Goal: Task Accomplishment & Management: Use online tool/utility

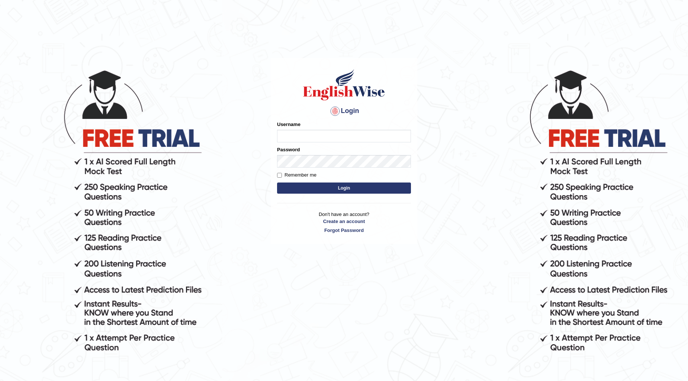
click at [319, 125] on div "Username" at bounding box center [344, 132] width 134 height 22
click at [321, 123] on div "Username" at bounding box center [344, 132] width 134 height 22
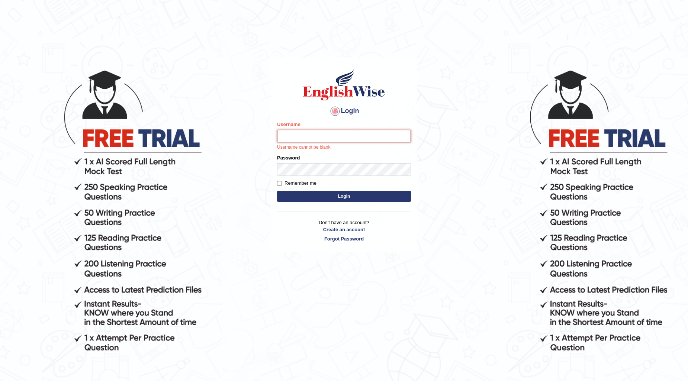
click at [310, 133] on input "Username" at bounding box center [344, 136] width 134 height 13
type input "0470"
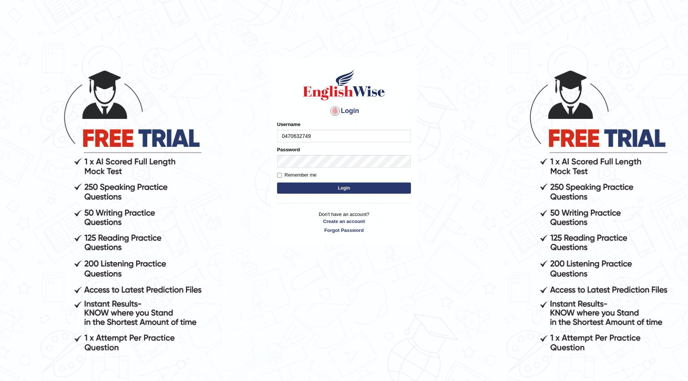
type input "0470632749"
click at [291, 191] on button "Login" at bounding box center [344, 188] width 134 height 11
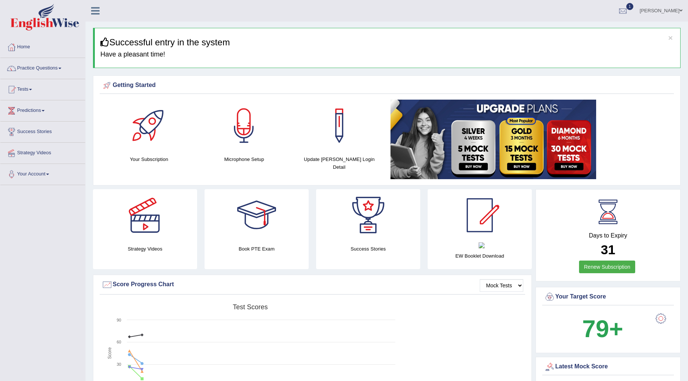
click at [33, 72] on link "Practice Questions" at bounding box center [42, 67] width 85 height 19
click at [38, 68] on link "Practice Questions" at bounding box center [41, 67] width 83 height 19
click at [54, 68] on link "Practice Questions" at bounding box center [42, 67] width 85 height 19
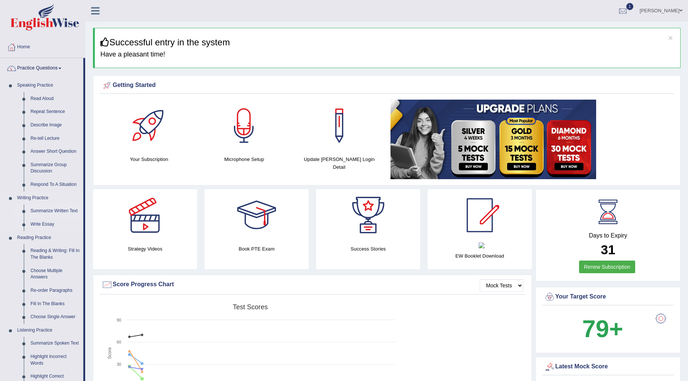
click at [62, 208] on link "Summarize Written Text" at bounding box center [55, 210] width 56 height 13
click at [68, 211] on link "Summarize Written Text" at bounding box center [55, 210] width 56 height 13
click at [68, 210] on ul "Summarize Written Text Write Essay" at bounding box center [49, 217] width 70 height 26
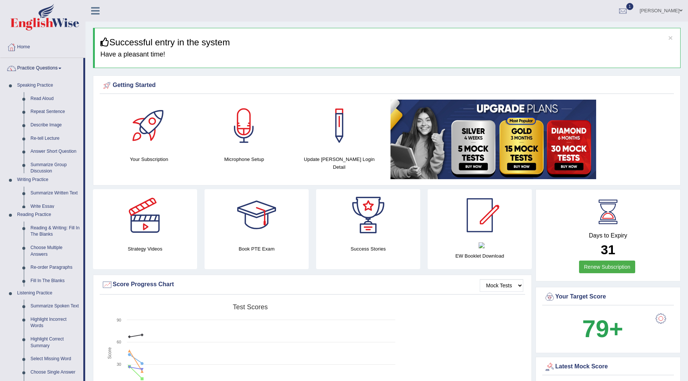
click at [68, 210] on ul "Home Practice Questions Speaking Practice Read Aloud Repeat Sentence Describe I…" at bounding box center [42, 272] width 85 height 471
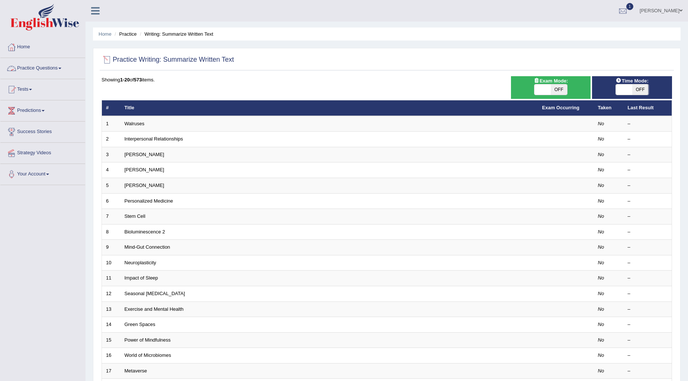
click at [61, 67] on link "Practice Questions" at bounding box center [42, 67] width 85 height 19
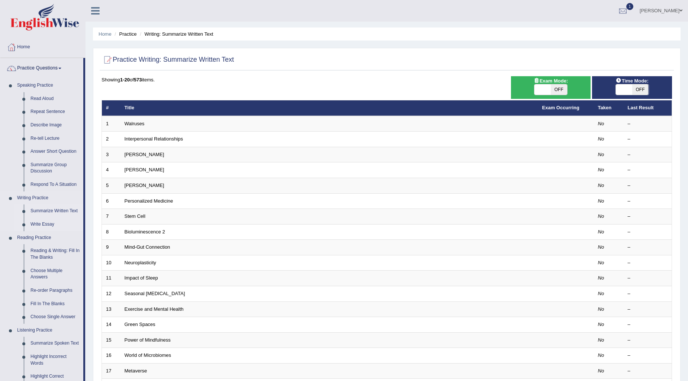
click at [45, 225] on link "Write Essay" at bounding box center [55, 224] width 56 height 13
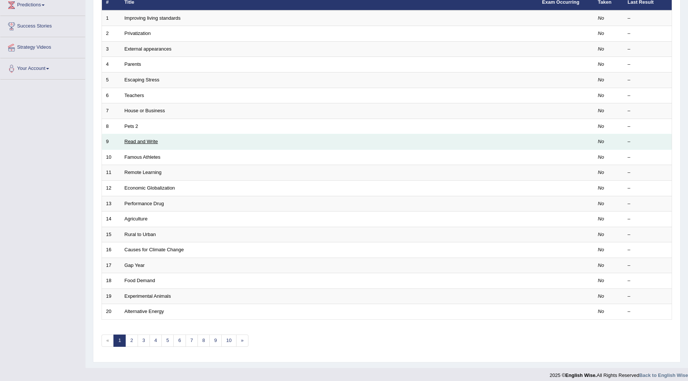
scroll to position [111, 0]
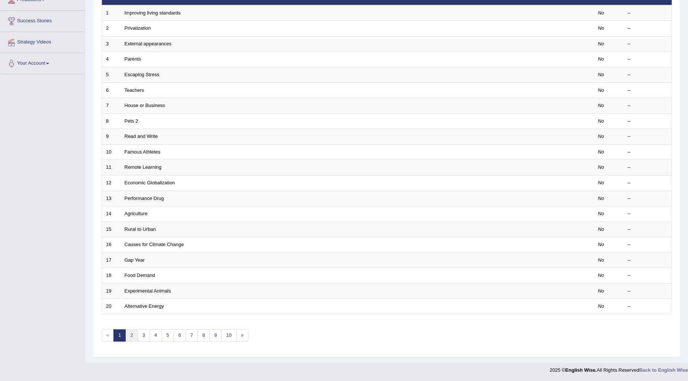
click at [131, 335] on link "2" at bounding box center [131, 335] width 12 height 12
click at [142, 335] on link "3" at bounding box center [144, 335] width 12 height 12
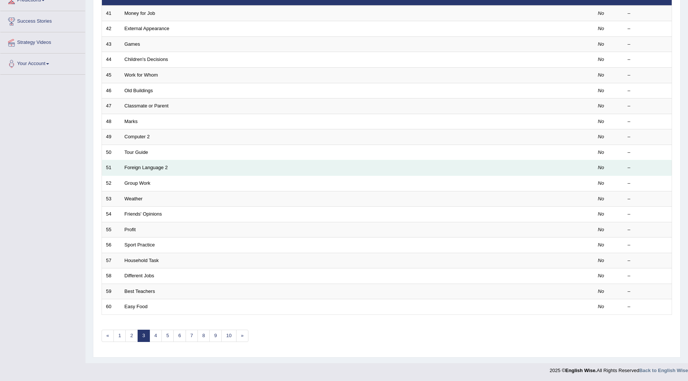
scroll to position [111, 0]
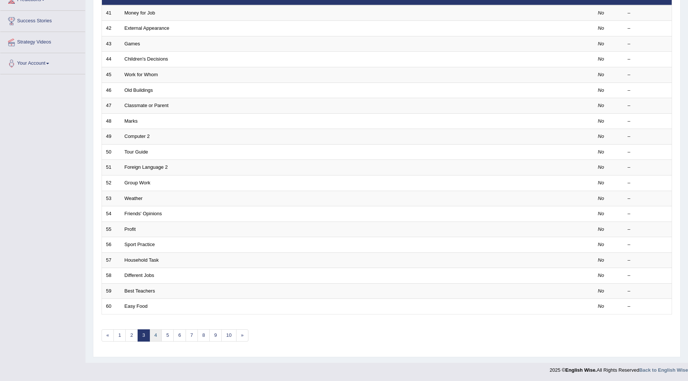
click at [155, 335] on link "4" at bounding box center [155, 335] width 12 height 12
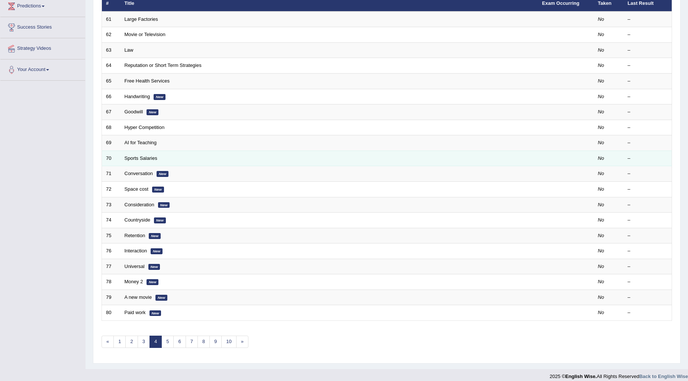
scroll to position [111, 0]
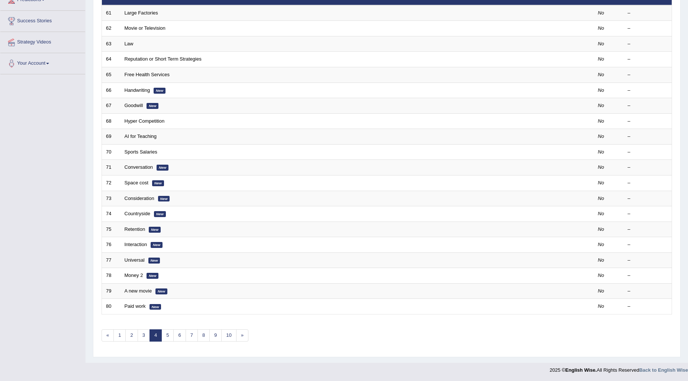
drag, startPoint x: 137, startPoint y: 261, endPoint x: 121, endPoint y: 322, distance: 63.0
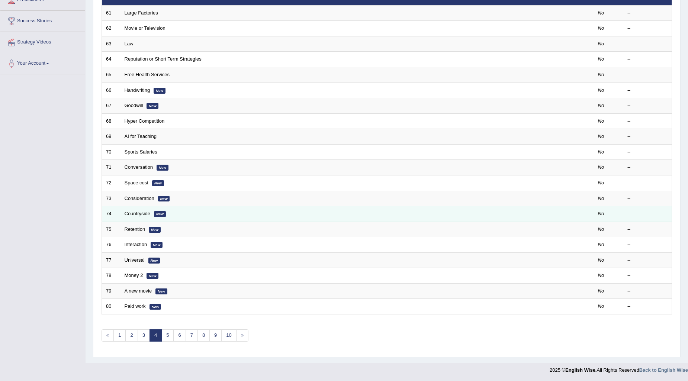
drag, startPoint x: 121, startPoint y: 322, endPoint x: 258, endPoint y: 209, distance: 177.4
click at [258, 209] on td "Countryside New" at bounding box center [328, 214] width 417 height 16
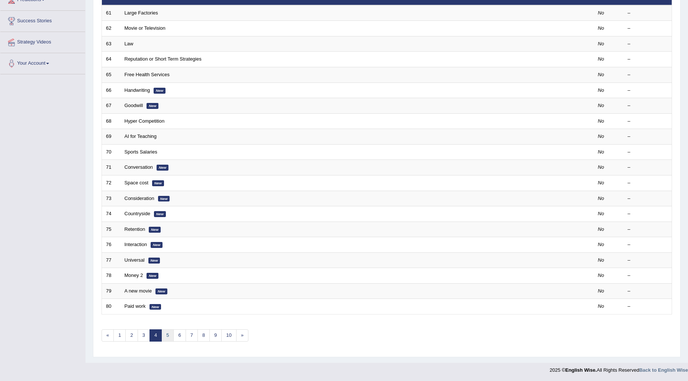
click at [167, 335] on link "5" at bounding box center [167, 335] width 12 height 12
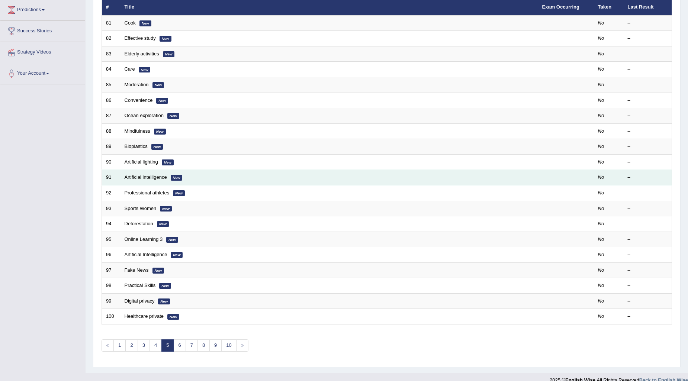
scroll to position [111, 0]
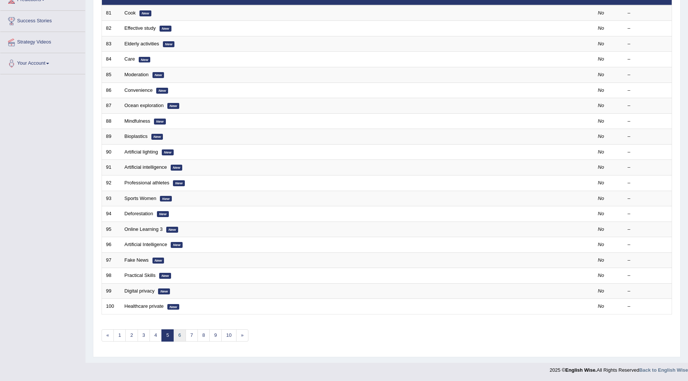
click at [181, 332] on link "6" at bounding box center [179, 335] width 12 height 12
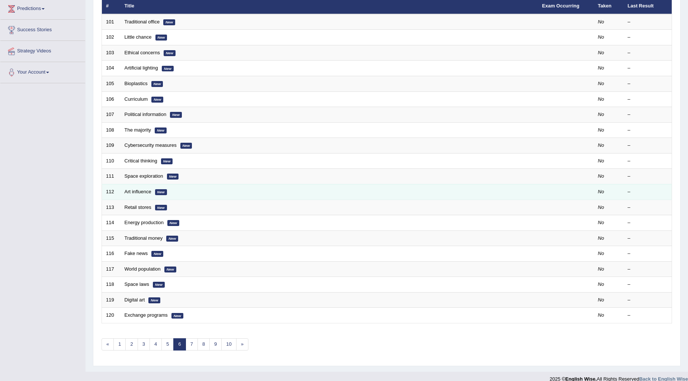
scroll to position [111, 0]
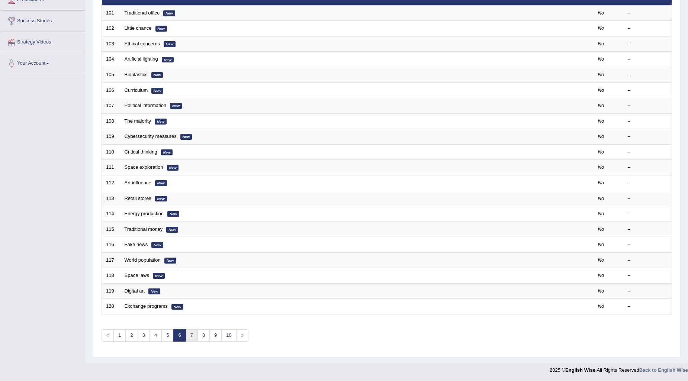
click at [191, 335] on link "7" at bounding box center [191, 335] width 12 height 12
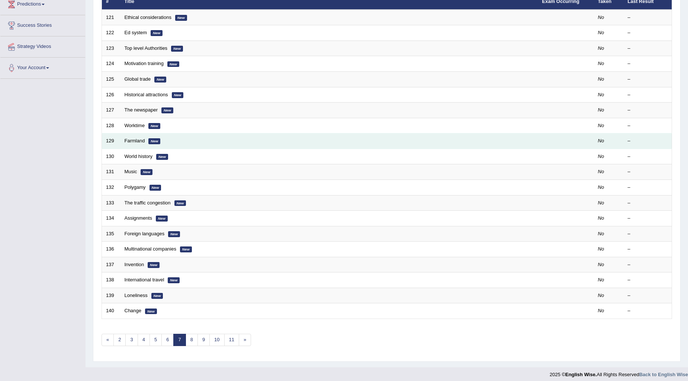
scroll to position [111, 0]
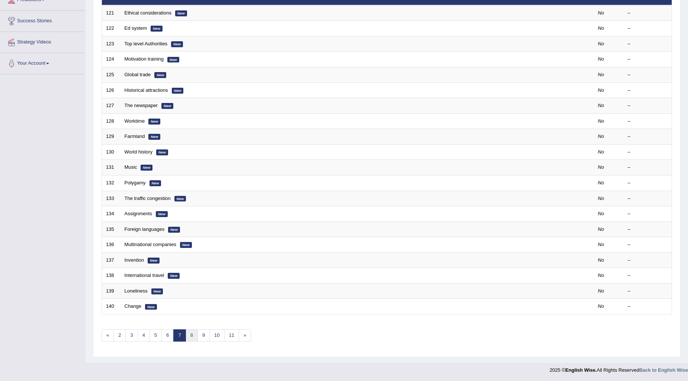
click at [195, 334] on link "8" at bounding box center [191, 335] width 12 height 12
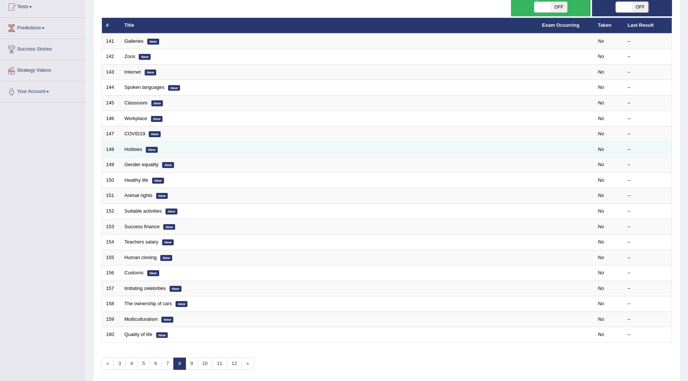
scroll to position [111, 0]
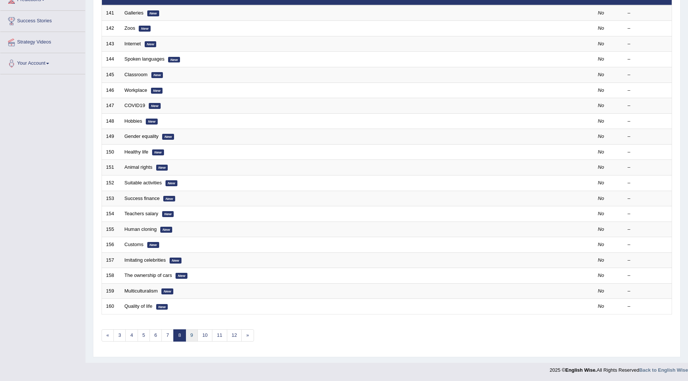
click at [193, 337] on link "9" at bounding box center [191, 335] width 12 height 12
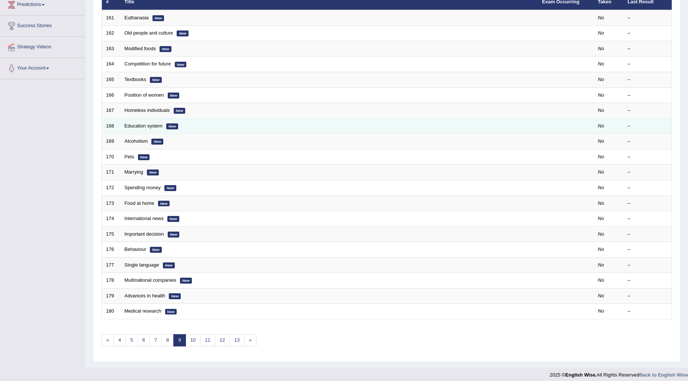
scroll to position [111, 0]
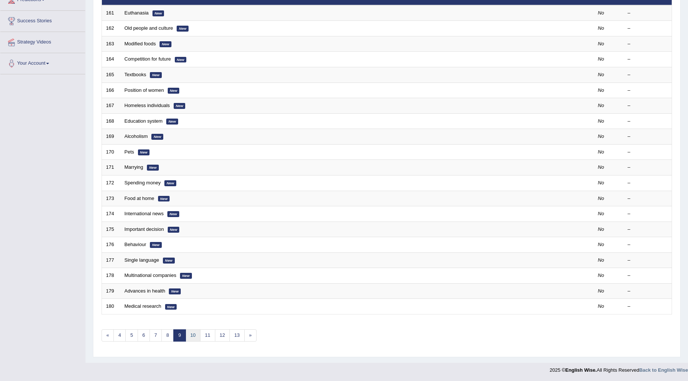
click at [194, 333] on link "10" at bounding box center [192, 335] width 15 height 12
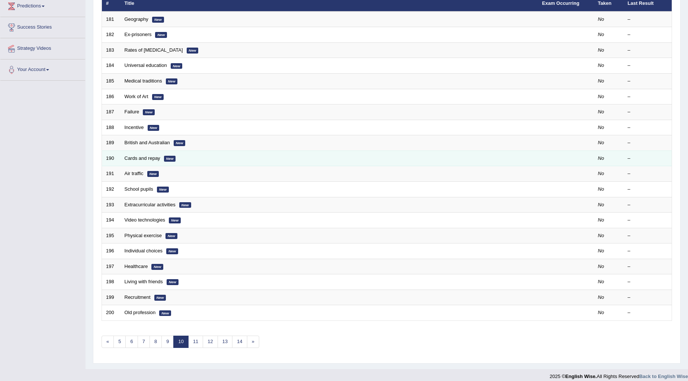
scroll to position [111, 0]
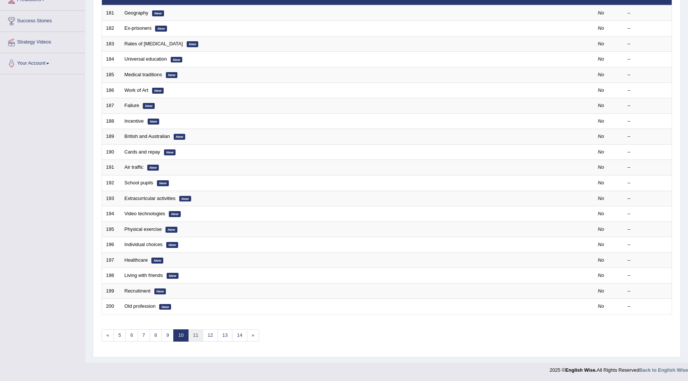
click at [195, 335] on link "11" at bounding box center [195, 335] width 15 height 12
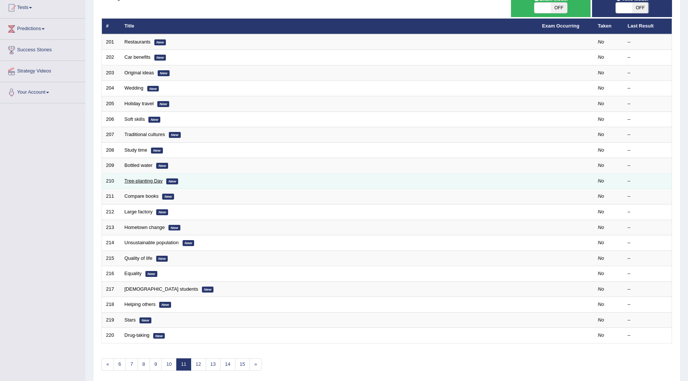
scroll to position [83, 0]
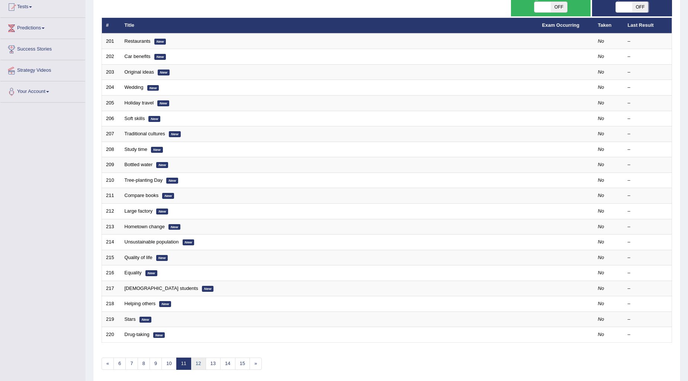
click at [198, 363] on link "12" at bounding box center [198, 364] width 15 height 12
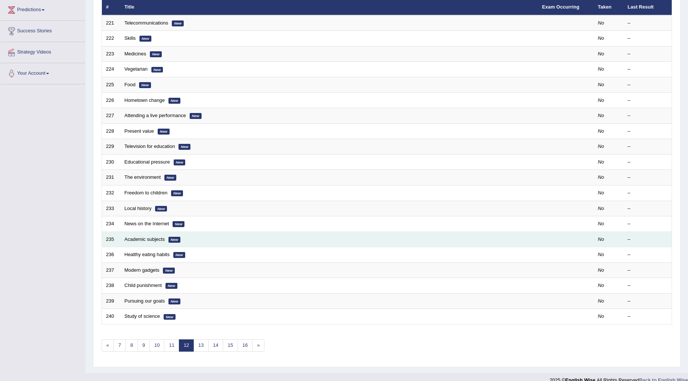
scroll to position [111, 0]
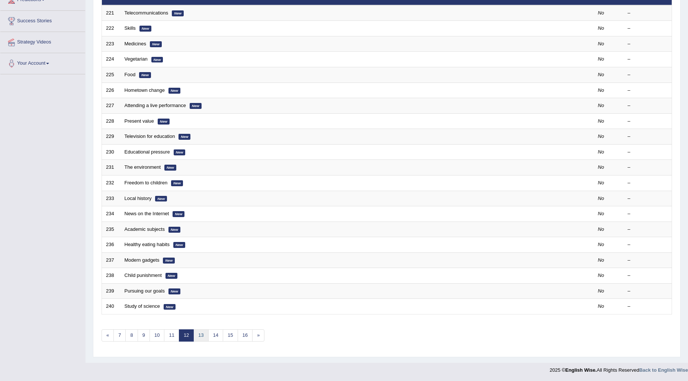
click at [203, 336] on link "13" at bounding box center [200, 335] width 15 height 12
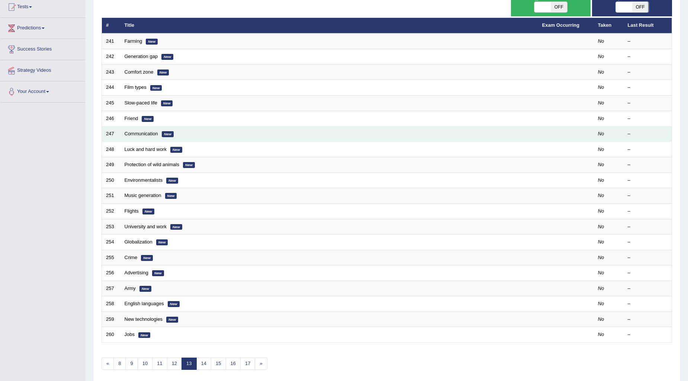
scroll to position [111, 0]
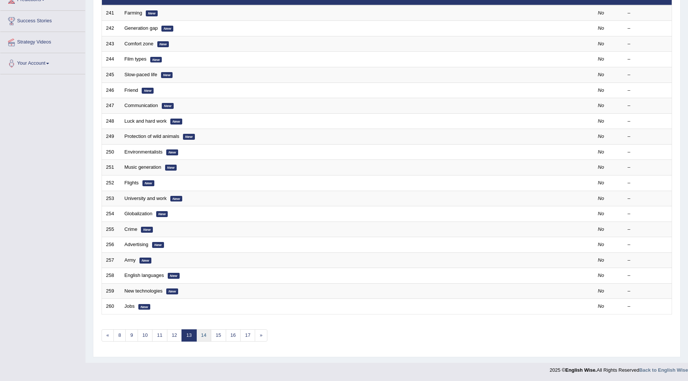
click at [206, 335] on link "14" at bounding box center [203, 335] width 15 height 12
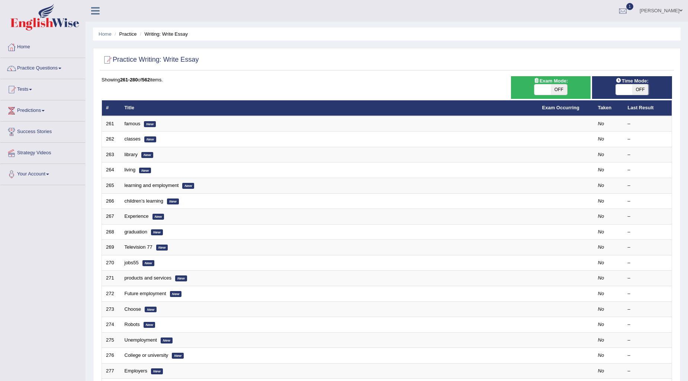
drag, startPoint x: 378, startPoint y: 52, endPoint x: 367, endPoint y: 50, distance: 11.7
click at [376, 52] on div "Practice Writing: Write Essay" at bounding box center [387, 61] width 574 height 19
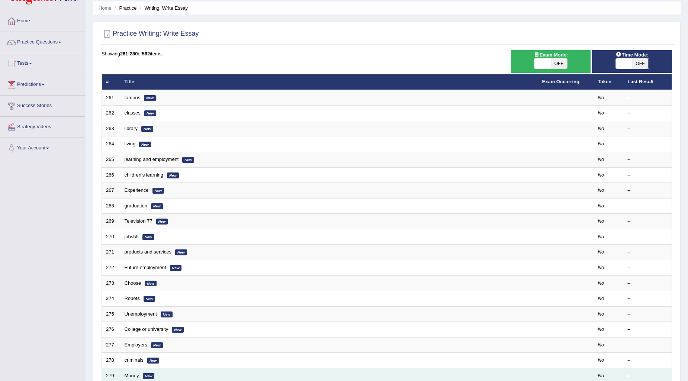
scroll to position [111, 0]
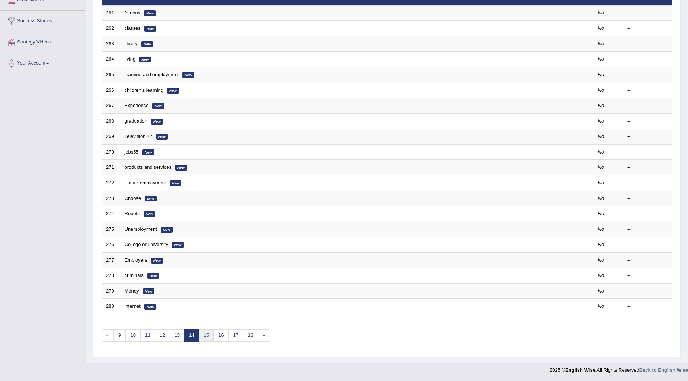
click at [208, 335] on link "15" at bounding box center [206, 335] width 15 height 12
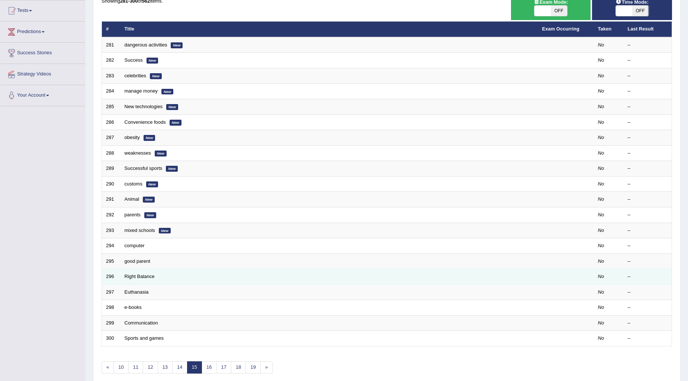
scroll to position [111, 0]
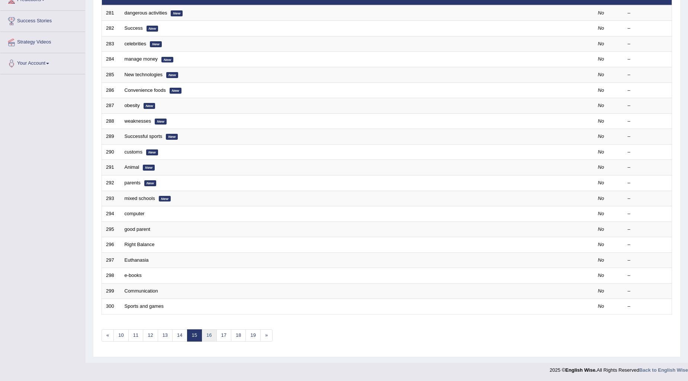
click at [209, 335] on link "16" at bounding box center [208, 335] width 15 height 12
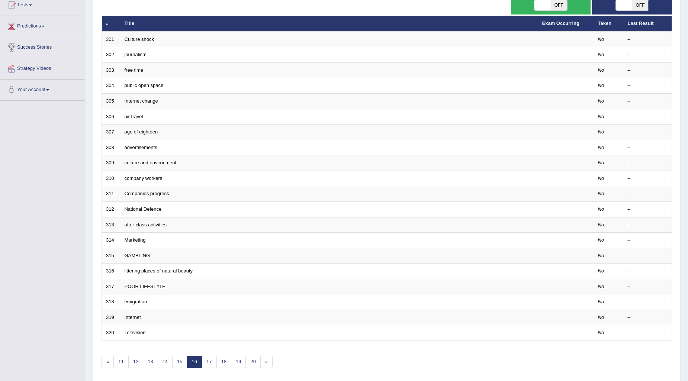
scroll to position [70, 0]
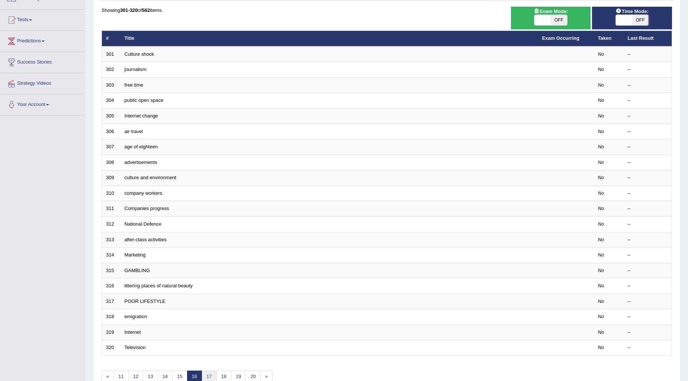
click at [210, 377] on link "17" at bounding box center [208, 377] width 15 height 12
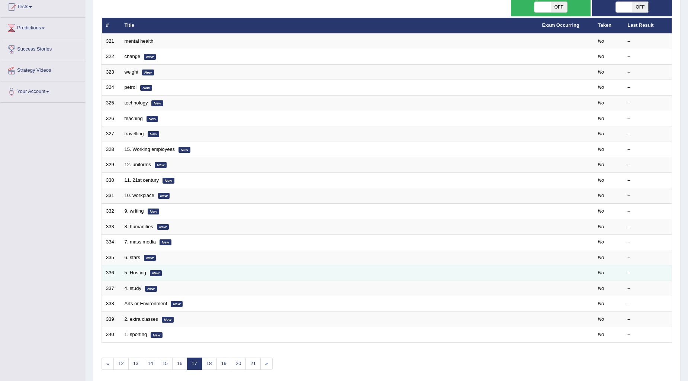
scroll to position [111, 0]
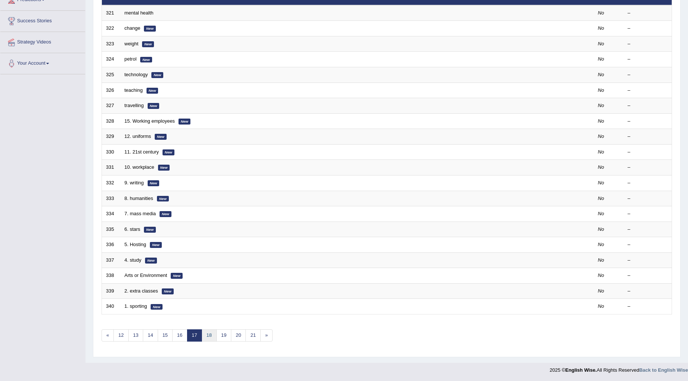
click at [211, 336] on link "18" at bounding box center [208, 335] width 15 height 12
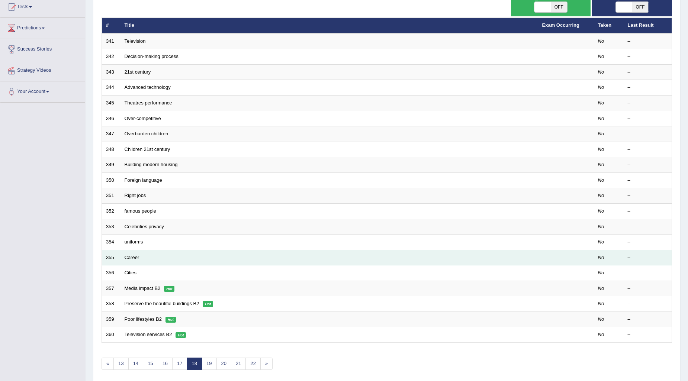
scroll to position [111, 0]
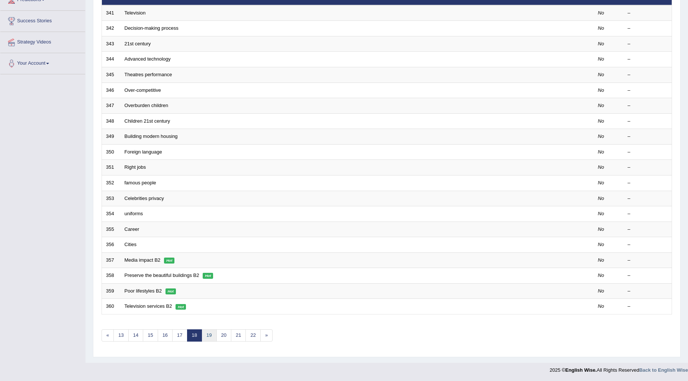
click at [210, 335] on link "19" at bounding box center [208, 335] width 15 height 12
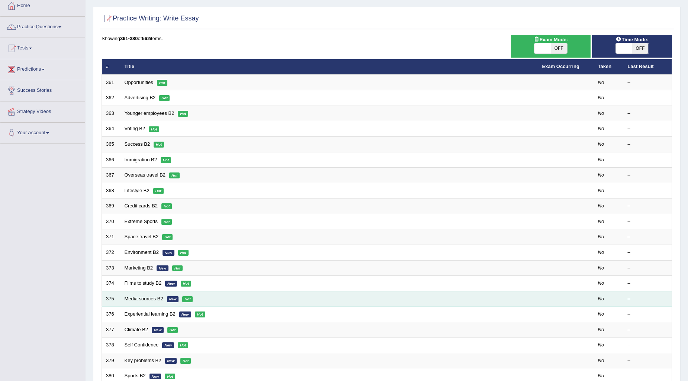
scroll to position [83, 0]
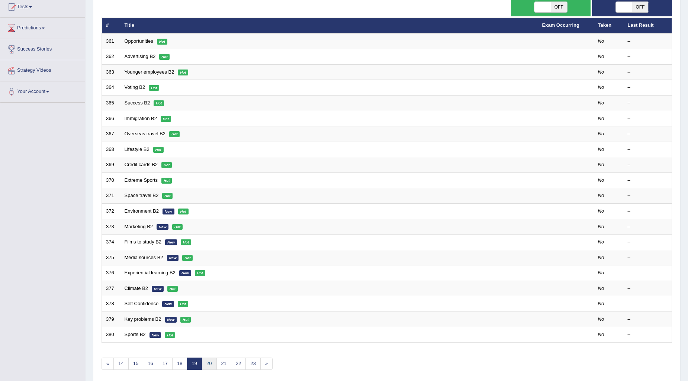
click at [209, 367] on link "20" at bounding box center [208, 364] width 15 height 12
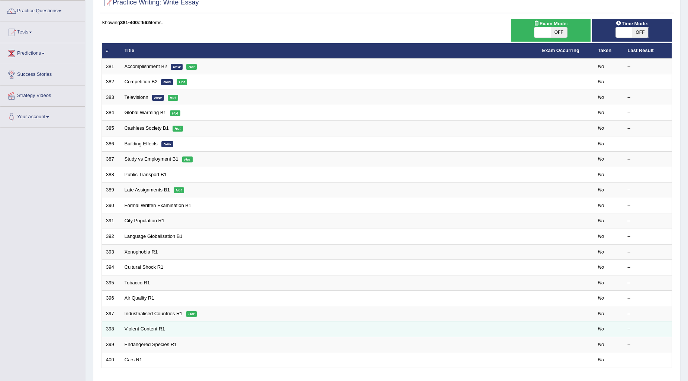
scroll to position [111, 0]
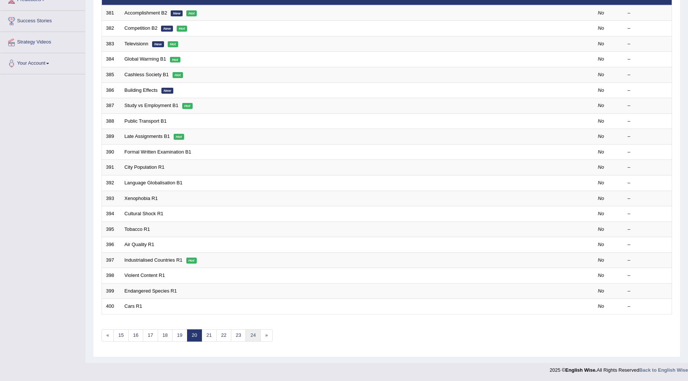
click at [255, 334] on link "24" at bounding box center [252, 335] width 15 height 12
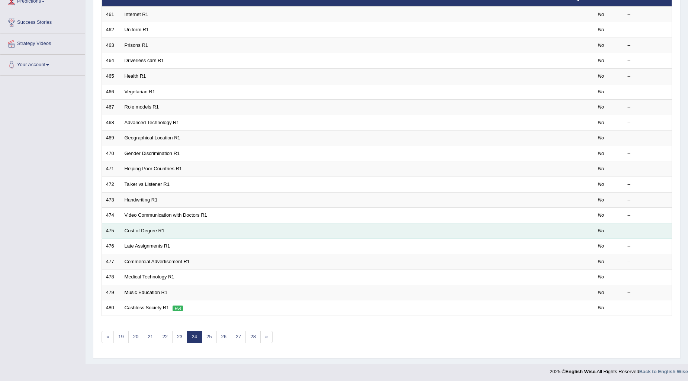
scroll to position [111, 0]
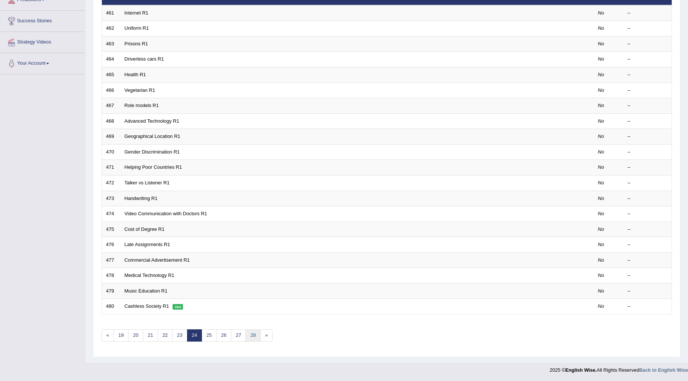
click at [254, 335] on link "28" at bounding box center [252, 335] width 15 height 12
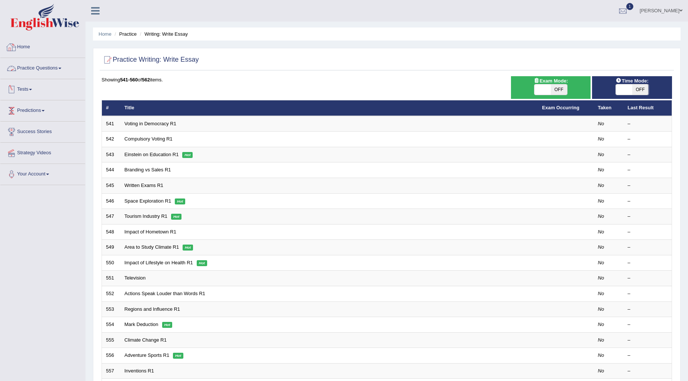
click at [43, 65] on link "Practice Questions" at bounding box center [42, 67] width 85 height 19
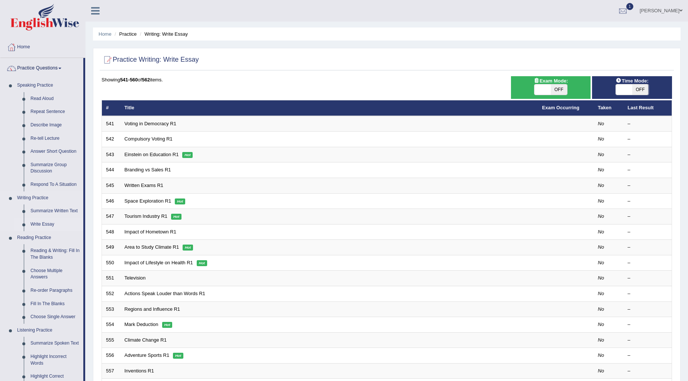
click at [47, 222] on link "Write Essay" at bounding box center [55, 224] width 56 height 13
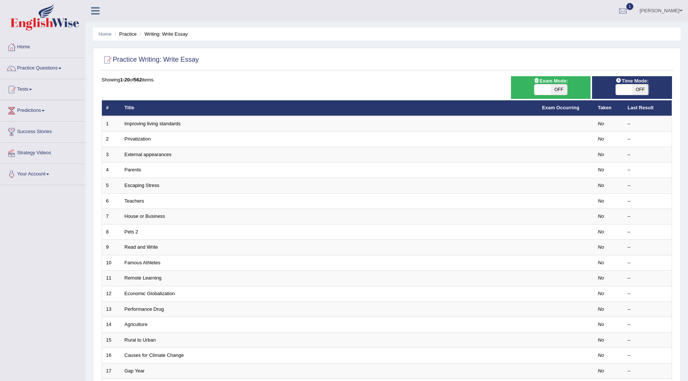
click at [144, 104] on th "Title" at bounding box center [328, 108] width 417 height 16
click at [645, 106] on th "Last Result" at bounding box center [647, 108] width 48 height 16
click at [606, 109] on th "Taken" at bounding box center [609, 108] width 30 height 16
click at [117, 58] on h2 "Practice Writing: Write Essay" at bounding box center [149, 59] width 97 height 11
click at [108, 60] on div at bounding box center [106, 59] width 11 height 11
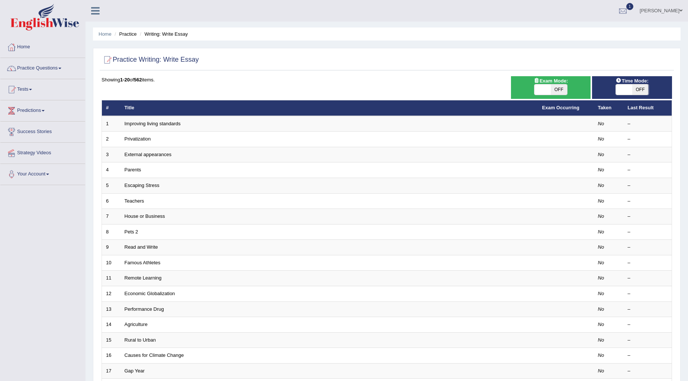
click at [108, 60] on div at bounding box center [106, 59] width 11 height 11
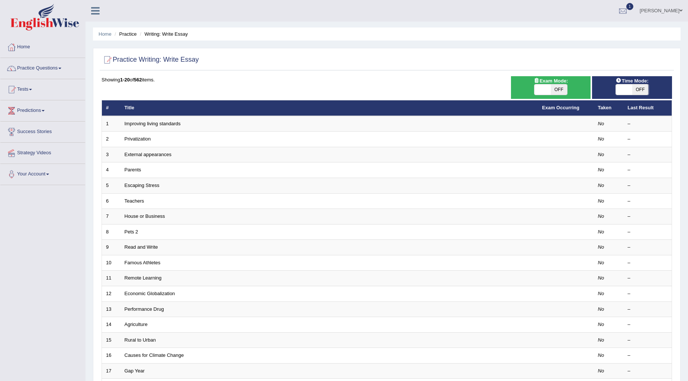
click at [108, 60] on div at bounding box center [106, 59] width 11 height 11
click at [135, 60] on h2 "Practice Writing: Write Essay" at bounding box center [149, 59] width 97 height 11
drag, startPoint x: 135, startPoint y: 60, endPoint x: 143, endPoint y: 58, distance: 8.8
click at [135, 60] on h2 "Practice Writing: Write Essay" at bounding box center [149, 59] width 97 height 11
click at [173, 62] on h2 "Practice Writing: Write Essay" at bounding box center [149, 59] width 97 height 11
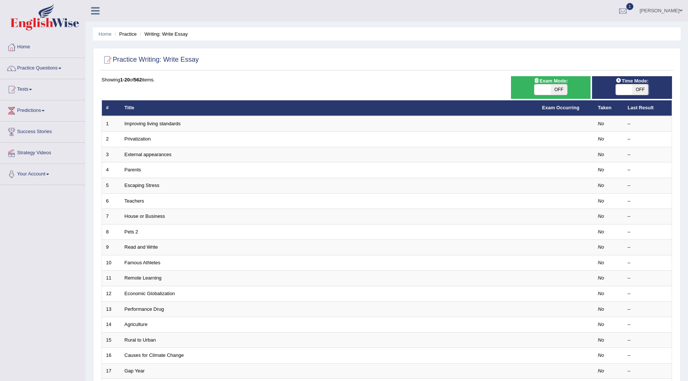
click at [154, 80] on div "Showing 1-20 of 562 items." at bounding box center [386, 79] width 570 height 7
drag, startPoint x: 114, startPoint y: 87, endPoint x: 114, endPoint y: 93, distance: 6.3
click at [114, 93] on div "Showing 1-20 of 562 items. # Title Exam Occurring Taken Last Result 1 Improving…" at bounding box center [386, 268] width 570 height 385
click at [106, 61] on div at bounding box center [106, 59] width 11 height 11
click at [178, 35] on li "Writing: Write Essay" at bounding box center [163, 33] width 50 height 7
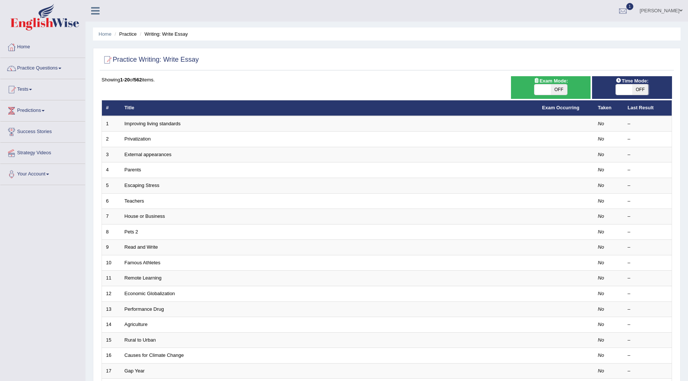
click at [178, 35] on li "Writing: Write Essay" at bounding box center [163, 33] width 50 height 7
click at [179, 38] on ul "Home Practice Writing: Write Essay" at bounding box center [386, 34] width 587 height 13
click at [182, 31] on li "Writing: Write Essay" at bounding box center [163, 33] width 50 height 7
click at [187, 31] on ul "Home Practice Writing: Write Essay" at bounding box center [386, 34] width 587 height 13
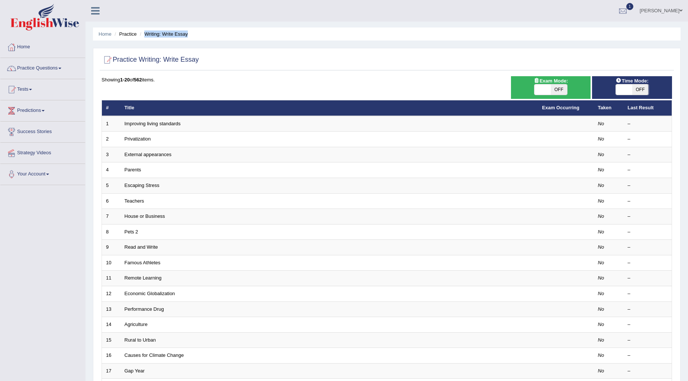
click at [559, 87] on span "OFF" at bounding box center [559, 89] width 16 height 10
checkbox input "true"
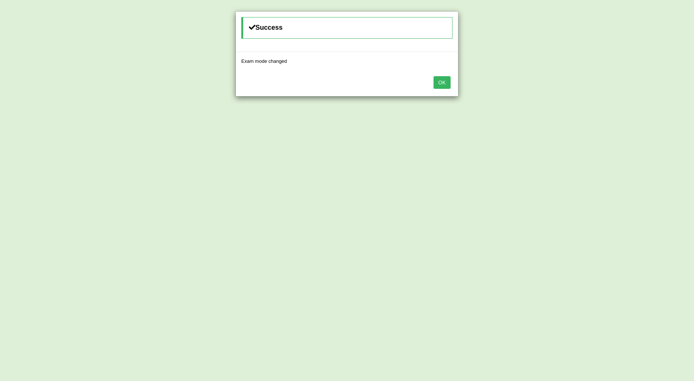
click at [447, 83] on button "OK" at bounding box center [441, 82] width 17 height 13
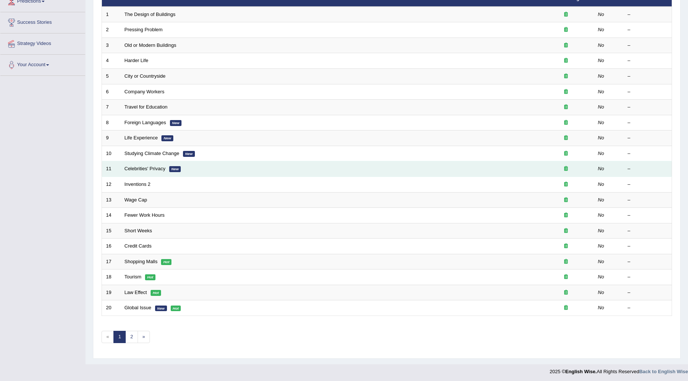
scroll to position [111, 0]
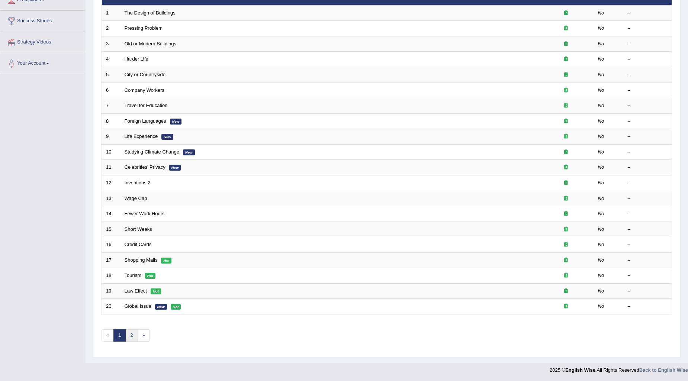
click at [134, 334] on link "2" at bounding box center [131, 335] width 12 height 12
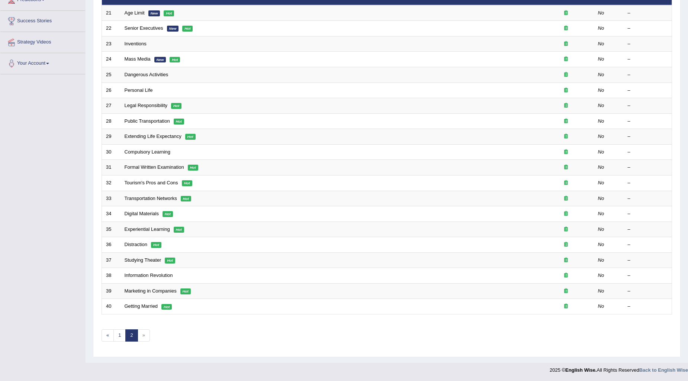
click at [143, 337] on span "»" at bounding box center [144, 335] width 12 height 12
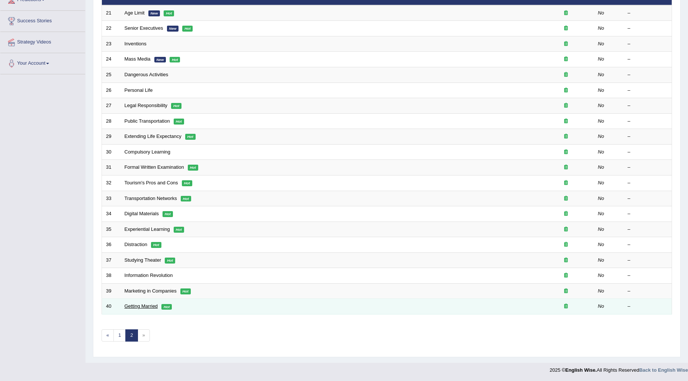
click at [138, 305] on link "Getting Married" at bounding box center [141, 306] width 33 height 6
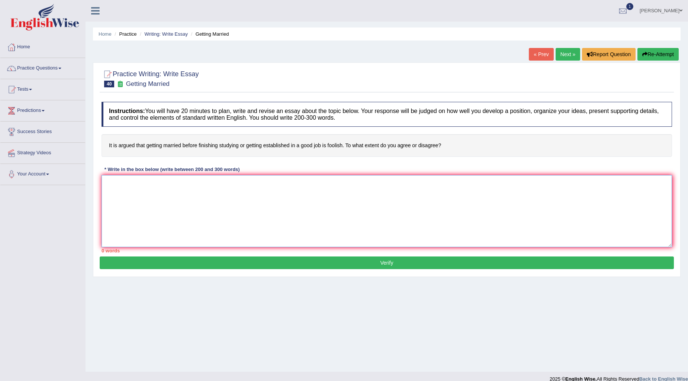
click at [117, 191] on textarea at bounding box center [386, 211] width 570 height 72
click at [148, 194] on textarea at bounding box center [386, 211] width 570 height 72
click at [648, 187] on textarea "The increasing influence of getting married on our lives has ignited numerous d…" at bounding box center [386, 211] width 570 height 72
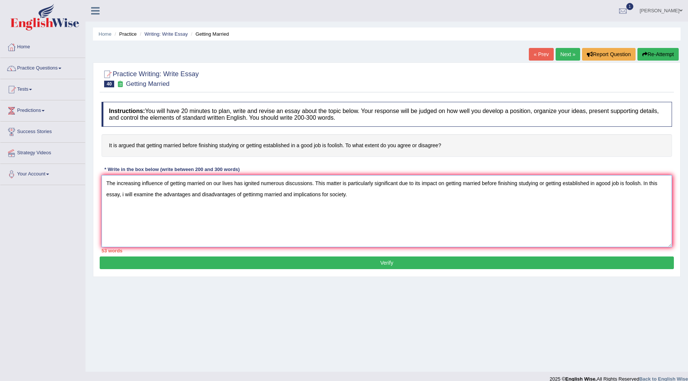
click at [599, 184] on textarea "The increasing influence of getting married on our lives has ignited numerous d…" at bounding box center [386, 211] width 570 height 72
click at [397, 199] on textarea "The increasing influence of getting married on our lives has ignited numerous d…" at bounding box center [386, 211] width 570 height 72
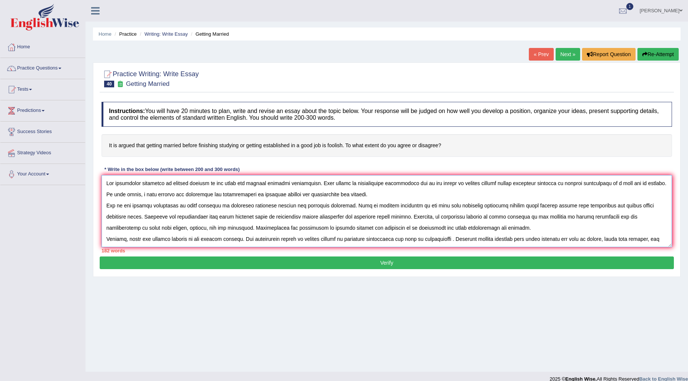
scroll to position [6, 0]
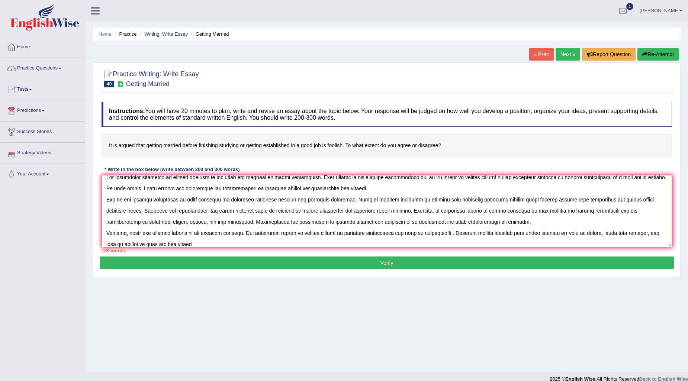
click at [125, 244] on textarea at bounding box center [386, 211] width 570 height 72
click at [180, 242] on textarea at bounding box center [386, 211] width 570 height 72
click at [254, 243] on textarea at bounding box center [386, 211] width 570 height 72
click at [274, 245] on textarea at bounding box center [386, 211] width 570 height 72
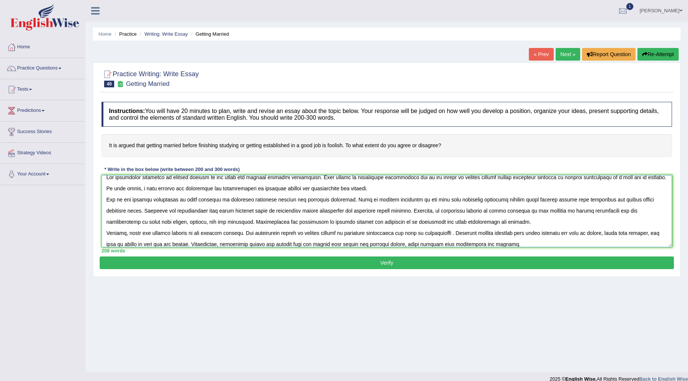
click at [488, 244] on textarea at bounding box center [386, 211] width 570 height 72
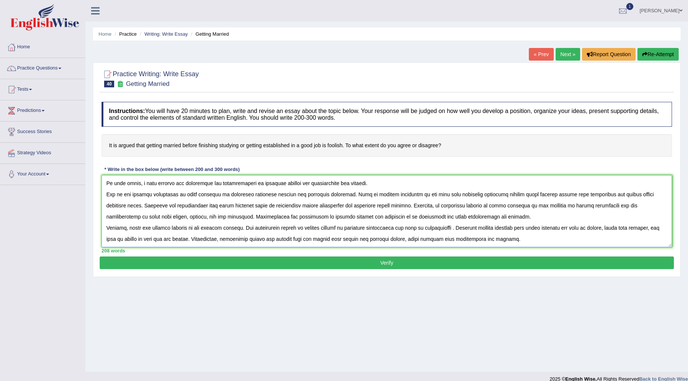
scroll to position [22, 0]
click at [513, 229] on textarea at bounding box center [386, 211] width 570 height 72
click at [512, 229] on textarea at bounding box center [386, 211] width 570 height 72
click at [561, 229] on textarea at bounding box center [386, 211] width 570 height 72
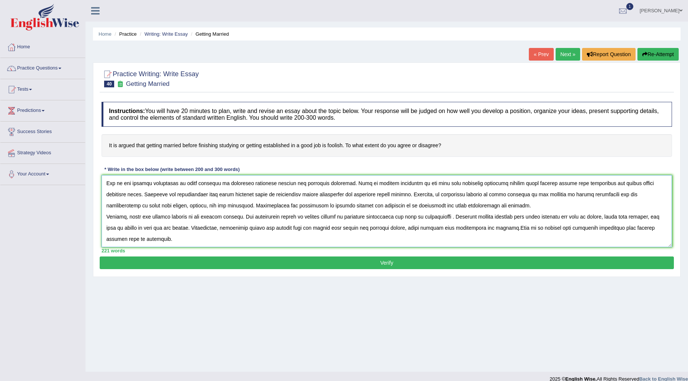
scroll to position [28, 0]
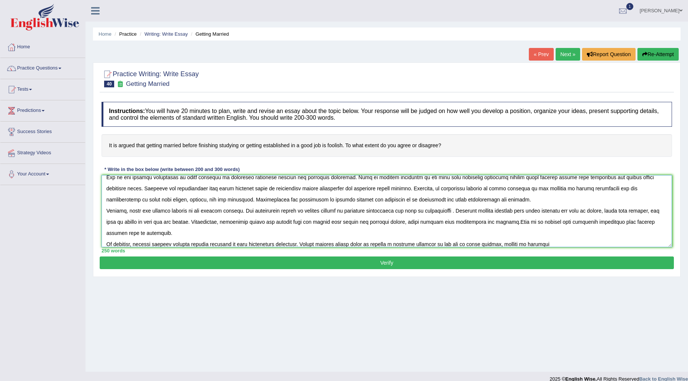
click at [512, 246] on textarea at bounding box center [386, 211] width 570 height 72
click at [541, 244] on textarea at bounding box center [386, 211] width 570 height 72
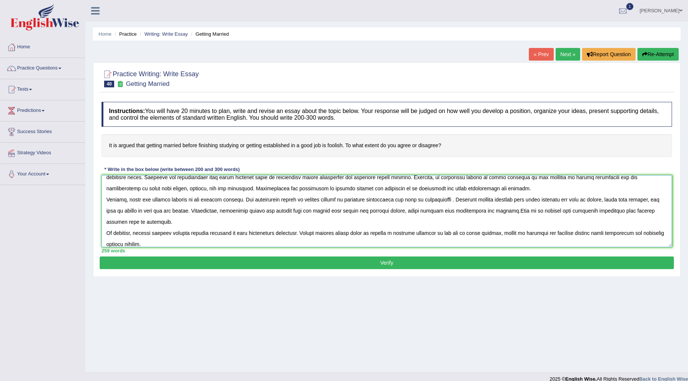
type textarea "The increasing influence of getting married on our lives has ignited numerous d…"
click at [424, 264] on button "Verify" at bounding box center [387, 263] width 574 height 13
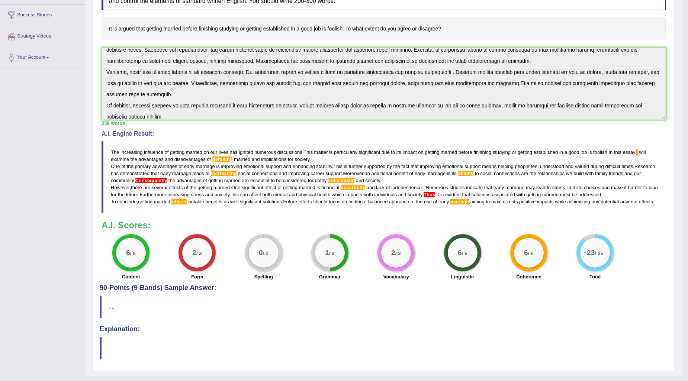
scroll to position [138, 0]
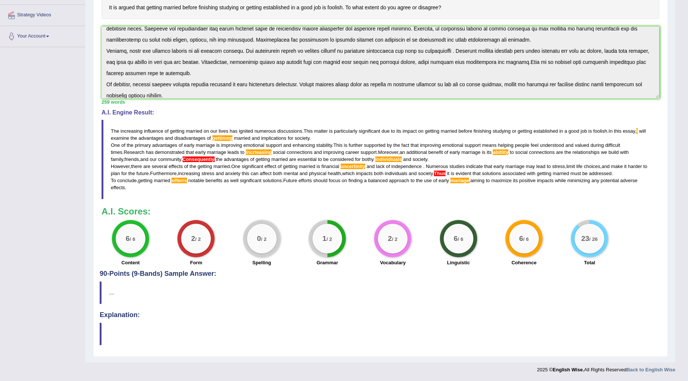
click at [375, 158] on span "individiuals" at bounding box center [388, 160] width 27 height 6
click at [183, 158] on span "Consequently" at bounding box center [199, 160] width 32 height 6
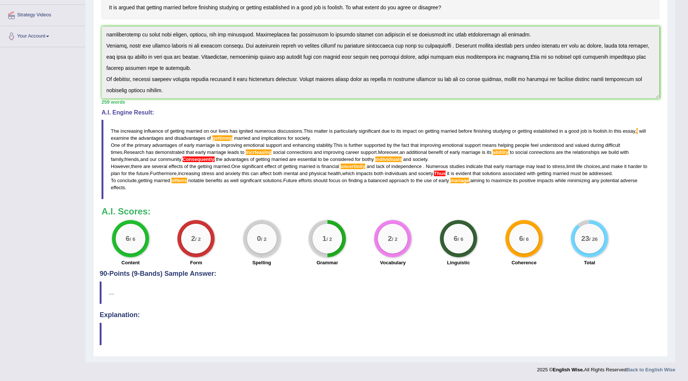
click at [445, 172] on span "Thus" at bounding box center [440, 174] width 12 height 6
click at [493, 151] on span "abitlity" at bounding box center [501, 152] width 16 height 6
click at [496, 151] on blockquote "The increasing influence of getting married on our lives has ignited numerous d…" at bounding box center [380, 160] width 558 height 80
drag, startPoint x: 111, startPoint y: 128, endPoint x: 129, endPoint y: 143, distance: 24.0
click at [129, 143] on blockquote "The increasing influence of getting married on our lives has ignited numerous d…" at bounding box center [380, 160] width 558 height 80
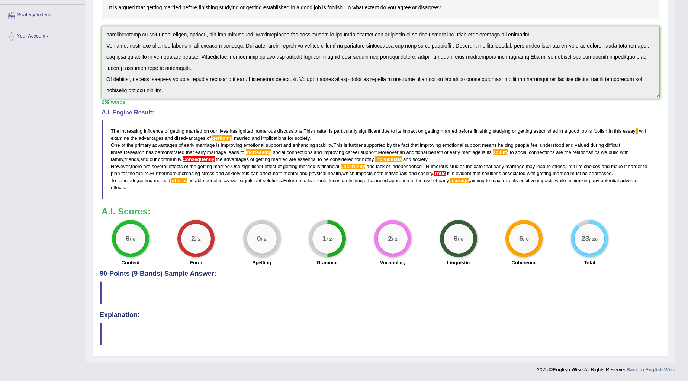
drag, startPoint x: 108, startPoint y: 128, endPoint x: 127, endPoint y: 139, distance: 21.5
click at [129, 151] on blockquote "The increasing influence of getting married on our lives has ignited numerous d…" at bounding box center [380, 160] width 558 height 80
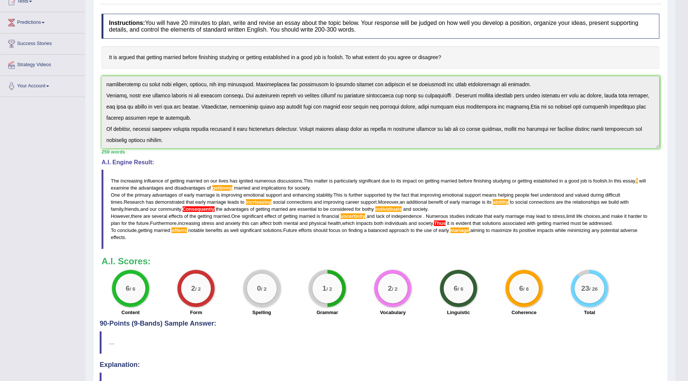
scroll to position [0, 0]
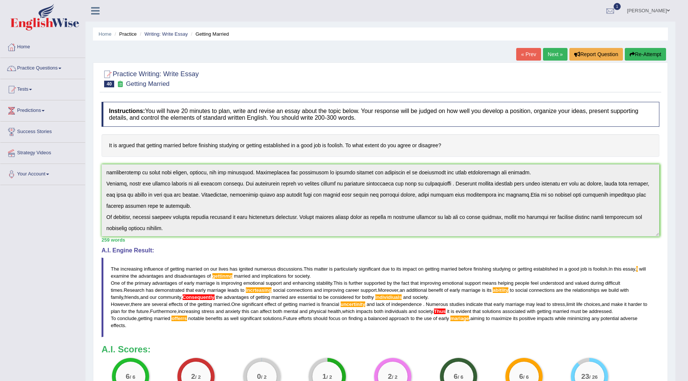
click at [632, 52] on icon "button" at bounding box center [631, 54] width 5 height 5
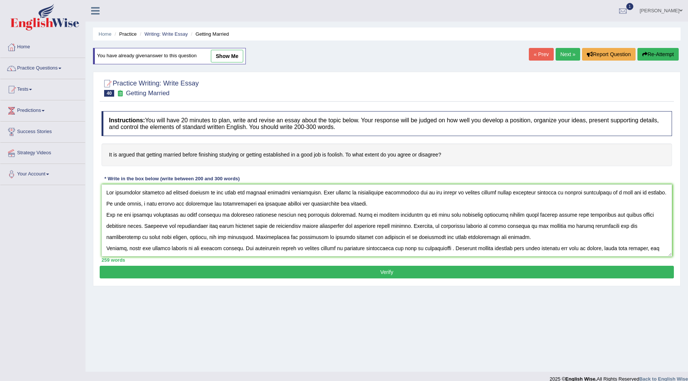
click at [259, 204] on textarea at bounding box center [386, 220] width 570 height 72
click at [265, 226] on textarea at bounding box center [386, 220] width 570 height 72
click at [229, 236] on textarea at bounding box center [386, 220] width 570 height 72
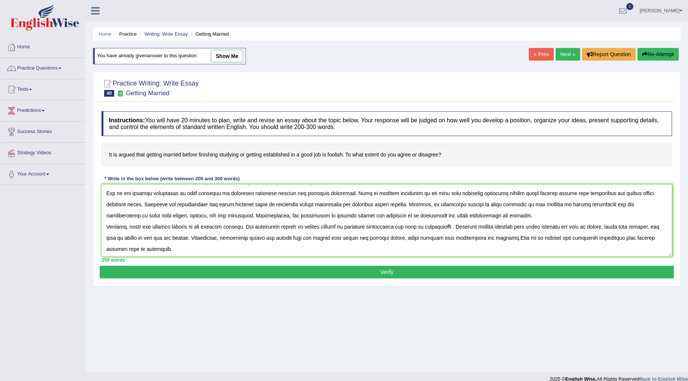
scroll to position [41, 0]
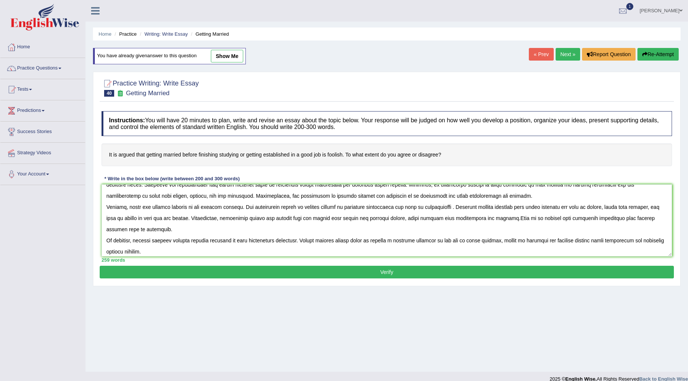
click at [403, 197] on textarea at bounding box center [386, 220] width 570 height 72
click at [417, 196] on textarea at bounding box center [386, 220] width 570 height 72
click at [184, 240] on textarea at bounding box center [386, 220] width 570 height 72
type textarea "The increasing influence of getting married on our lives has ignited numerous d…"
click at [179, 274] on button "Verify" at bounding box center [387, 272] width 574 height 13
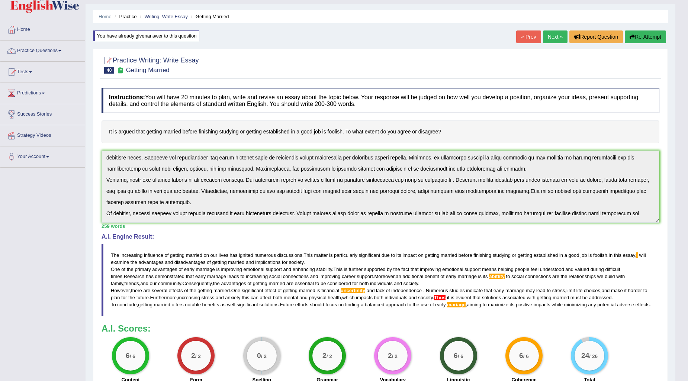
scroll to position [56, 0]
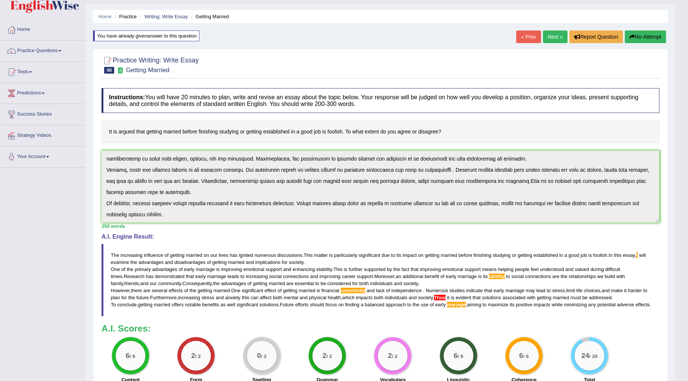
click at [636, 36] on button "Re-Attempt" at bounding box center [645, 36] width 41 height 13
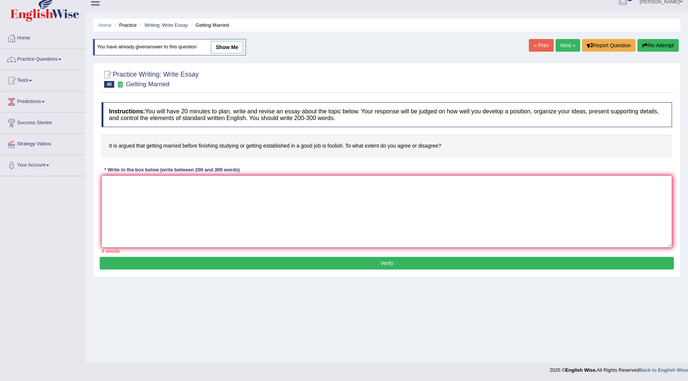
paste textarea "The increasing influence of getting married on our lives has ignited numerous d…"
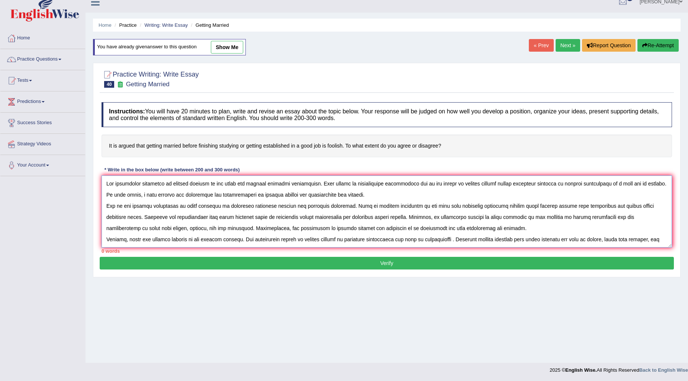
scroll to position [51, 0]
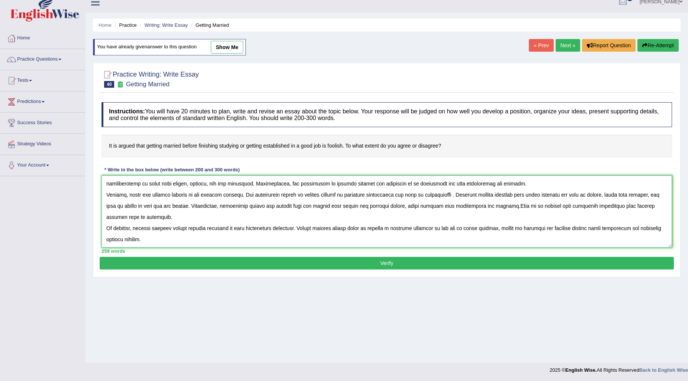
click at [480, 224] on textarea at bounding box center [386, 211] width 570 height 72
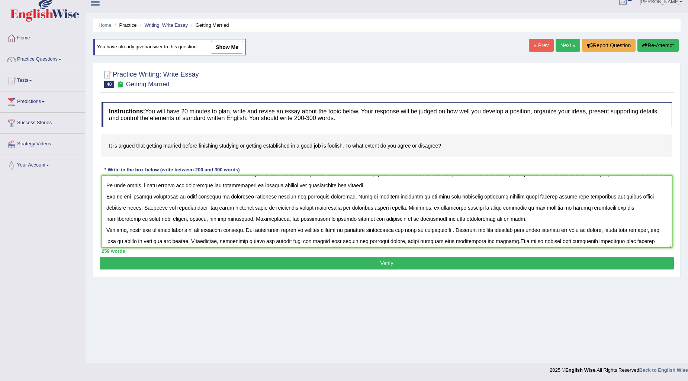
click at [526, 207] on textarea at bounding box center [386, 211] width 570 height 72
click at [538, 222] on textarea at bounding box center [386, 211] width 570 height 72
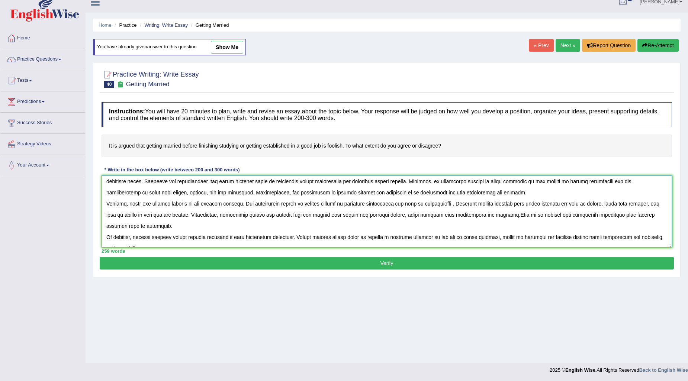
scroll to position [51, 0]
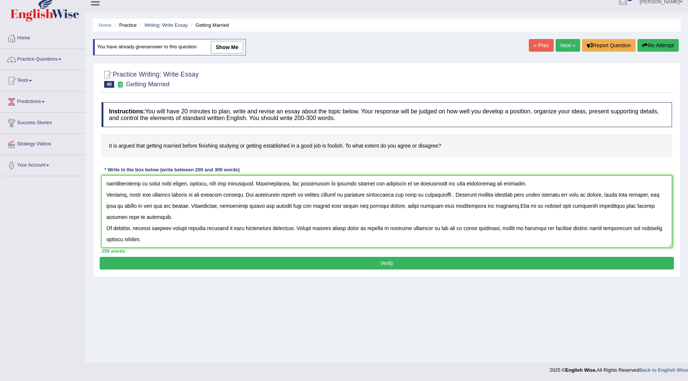
click at [375, 190] on textarea at bounding box center [386, 211] width 570 height 72
click at [379, 188] on textarea at bounding box center [386, 211] width 570 height 72
click at [510, 201] on textarea at bounding box center [386, 211] width 570 height 72
type textarea "The increasing influence of getting married on our lives has ignited numerous d…"
click at [445, 265] on button "Verify" at bounding box center [387, 263] width 574 height 13
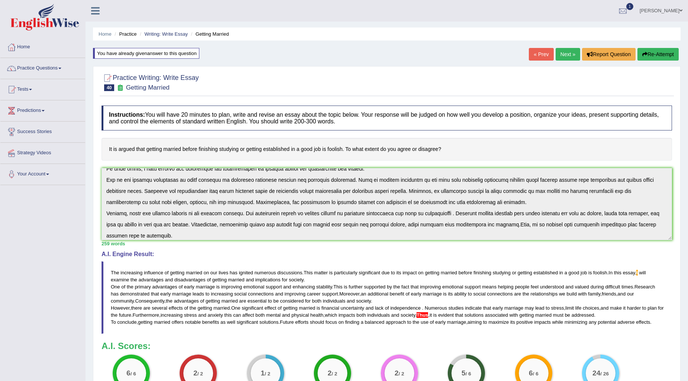
scroll to position [56, 0]
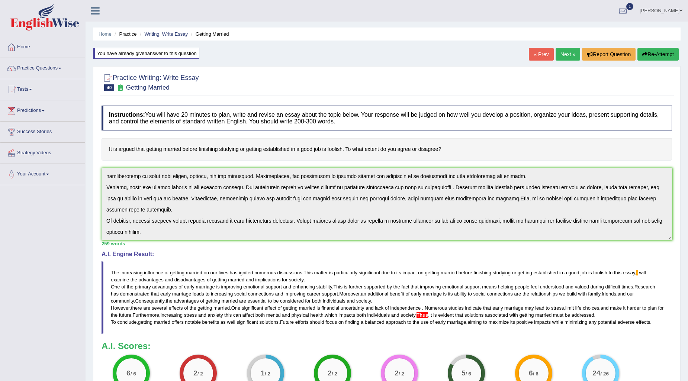
click at [648, 49] on button "Re-Attempt" at bounding box center [657, 54] width 41 height 13
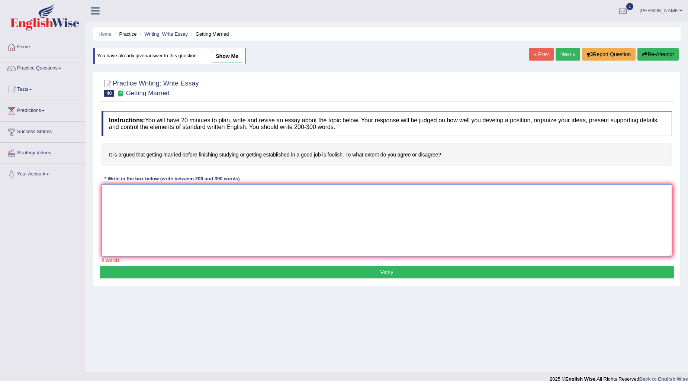
paste textarea "The increasing influence of getting married on our lives has ignited numerous d…"
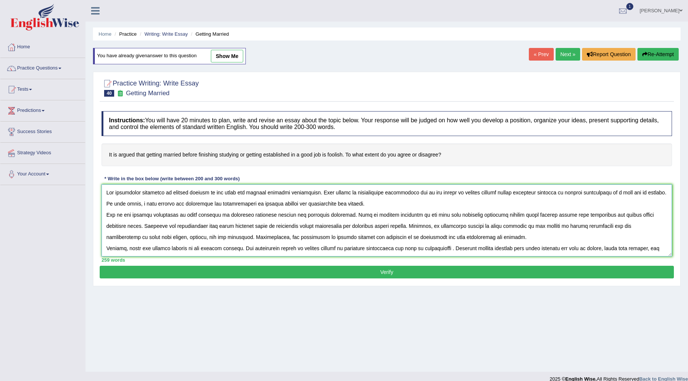
click at [123, 202] on textarea at bounding box center [386, 220] width 570 height 72
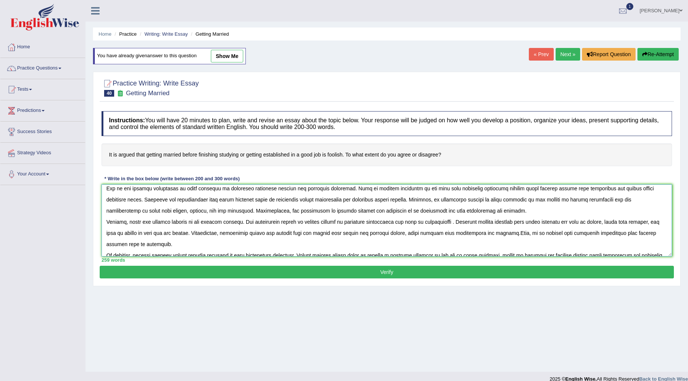
scroll to position [41, 0]
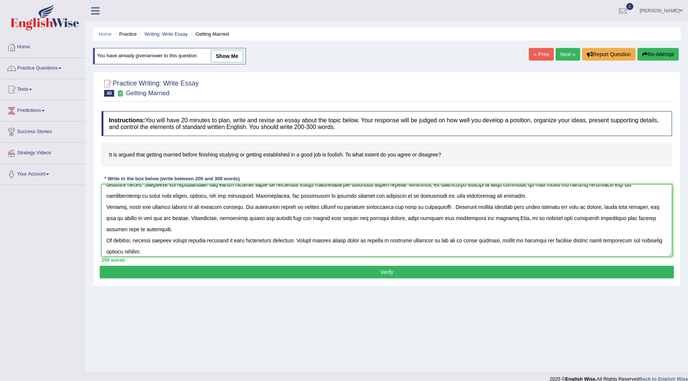
click at [512, 220] on textarea at bounding box center [386, 220] width 570 height 72
click at [504, 218] on textarea at bounding box center [386, 220] width 570 height 72
type textarea "The increasing influence of getting married on our lives has ignited numerous d…"
click at [530, 271] on button "Verify" at bounding box center [387, 272] width 574 height 13
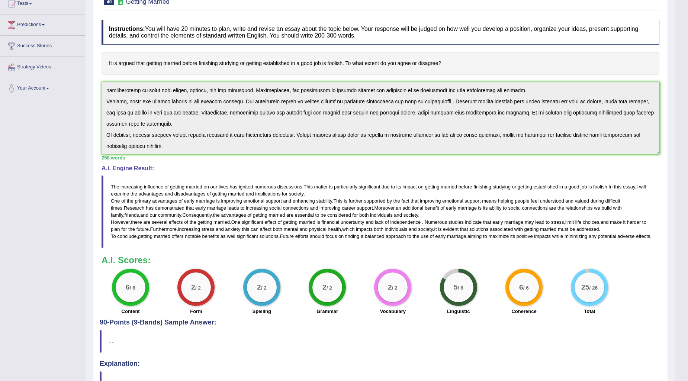
scroll to position [0, 0]
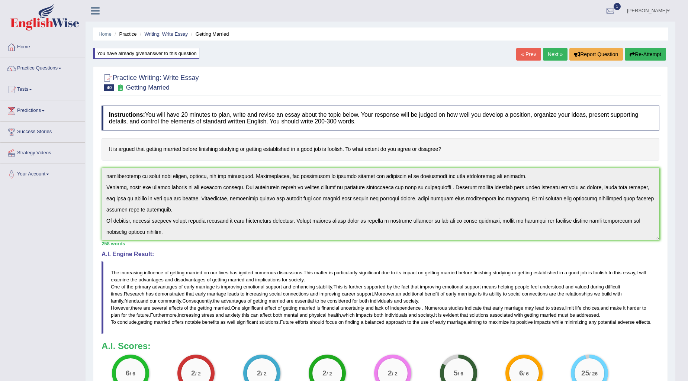
click at [557, 52] on link "Next »" at bounding box center [555, 54] width 25 height 13
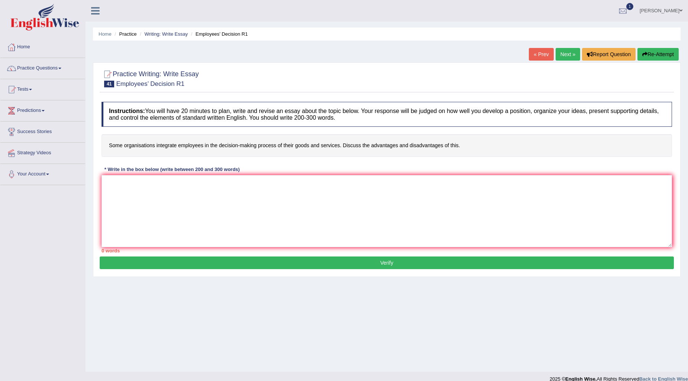
click at [534, 52] on link "« Prev" at bounding box center [541, 54] width 25 height 13
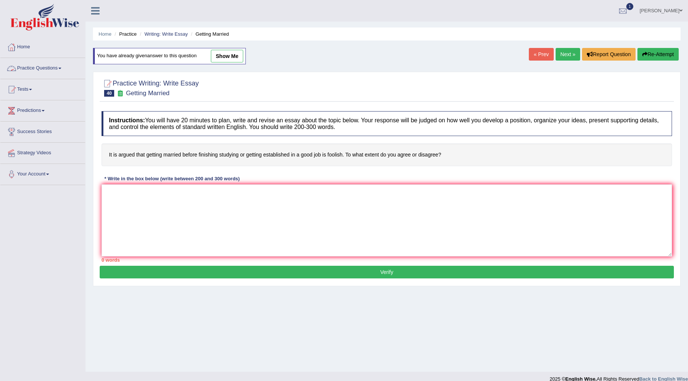
click at [58, 65] on link "Practice Questions" at bounding box center [42, 67] width 85 height 19
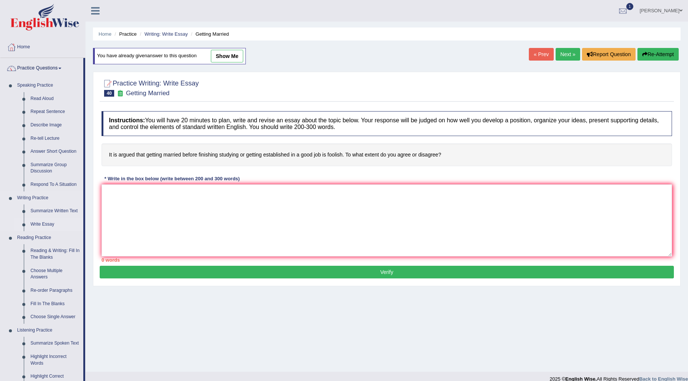
click at [47, 222] on link "Write Essay" at bounding box center [55, 224] width 56 height 13
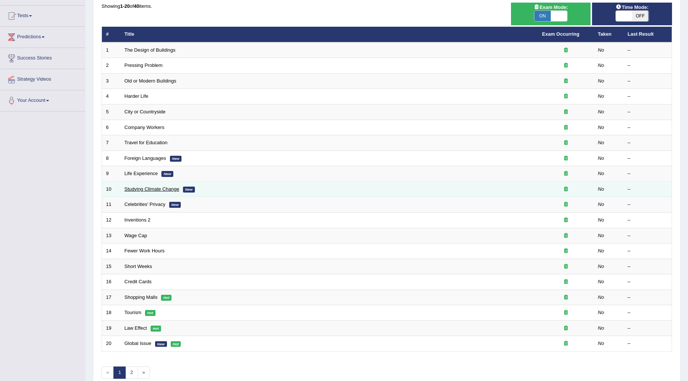
scroll to position [111, 0]
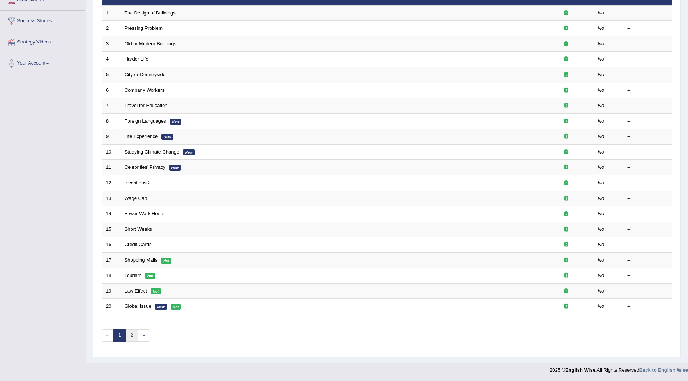
click at [127, 335] on link "2" at bounding box center [131, 335] width 12 height 12
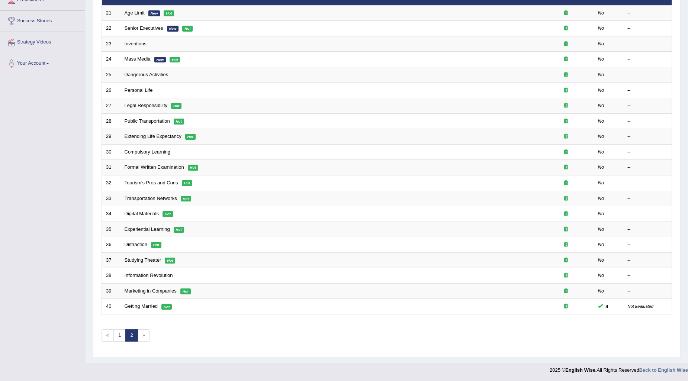
click at [142, 336] on span "»" at bounding box center [144, 335] width 12 height 12
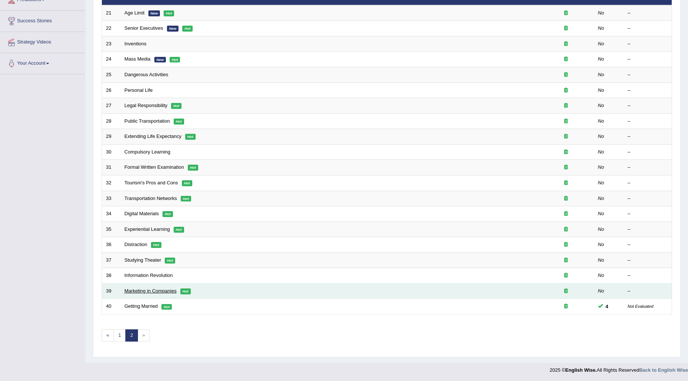
click at [143, 289] on link "Marketing in Companies" at bounding box center [151, 291] width 52 height 6
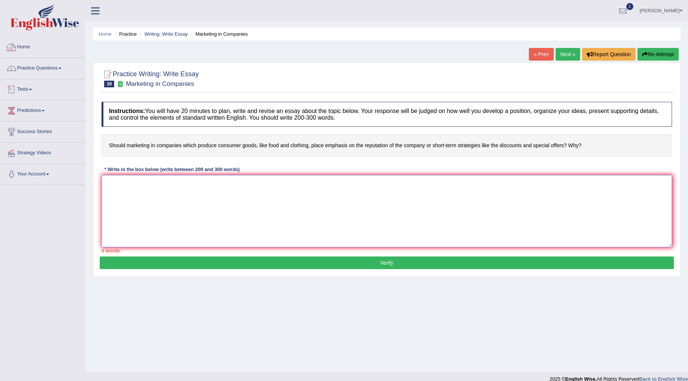
click at [146, 181] on textarea at bounding box center [386, 211] width 570 height 72
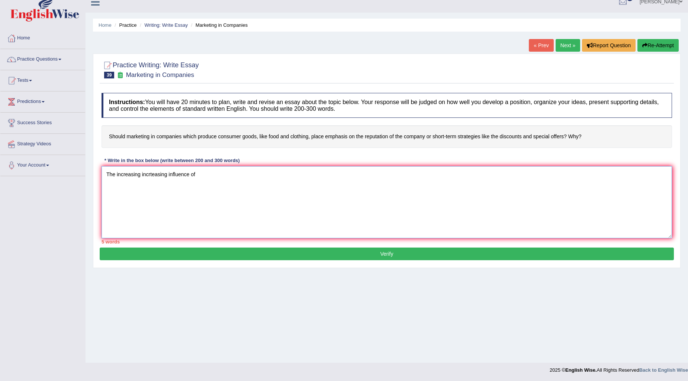
click at [167, 176] on textarea "The increasing incrteasing influence of" at bounding box center [386, 202] width 570 height 72
drag, startPoint x: 0, startPoint y: 235, endPoint x: 123, endPoint y: 236, distance: 123.4
click at [563, 222] on textarea "The increasing influence of" at bounding box center [386, 202] width 570 height 72
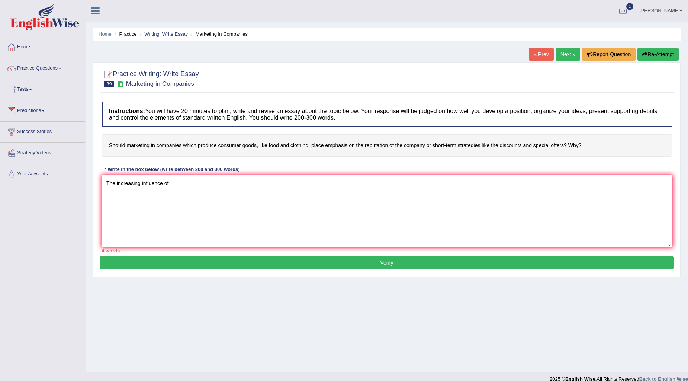
click at [217, 186] on textarea "The increasing influence of" at bounding box center [386, 211] width 570 height 72
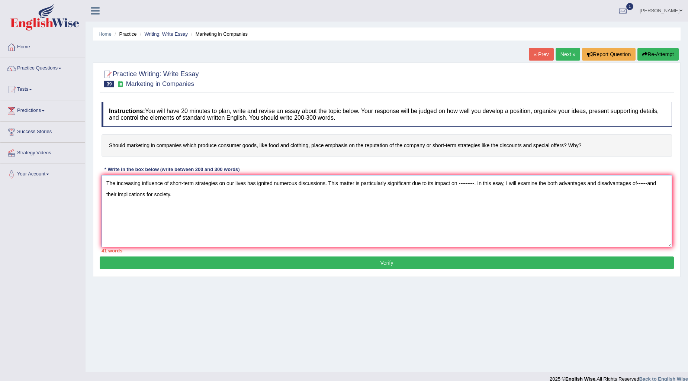
click at [499, 183] on textarea "The increasing influence of short-term strategies on our lives has ignited nume…" at bounding box center [386, 211] width 570 height 72
click at [192, 204] on textarea "The increasing influence of short-term strategies on our lives has ignited nume…" at bounding box center [386, 211] width 570 height 72
click at [207, 206] on textarea "The increasing influence of short-term strategies on our lives has ignited nume…" at bounding box center [386, 211] width 570 height 72
click at [209, 203] on textarea "The increasing influence of short-term strategies on our lives has ignited nume…" at bounding box center [386, 211] width 570 height 72
click at [284, 205] on textarea "The increasing influence of short-term strategies on our lives has ignited nume…" at bounding box center [386, 211] width 570 height 72
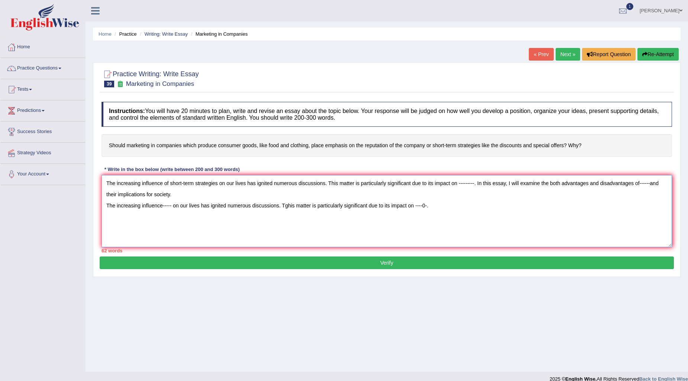
type textarea "The increasing influence of short-term strategies on our lives has ignited nume…"
click button "Verify" at bounding box center [387, 263] width 574 height 13
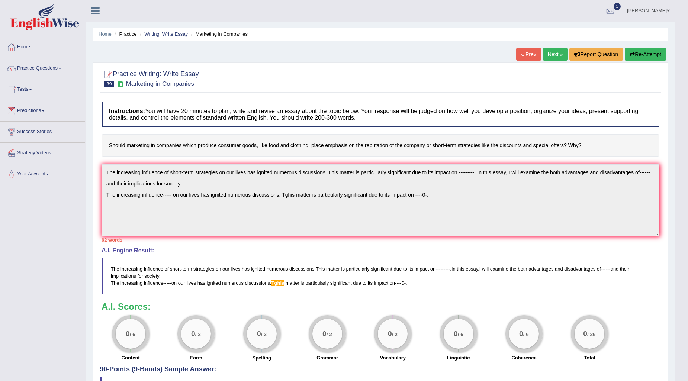
click at [637, 49] on button "Re-Attempt" at bounding box center [645, 54] width 41 height 13
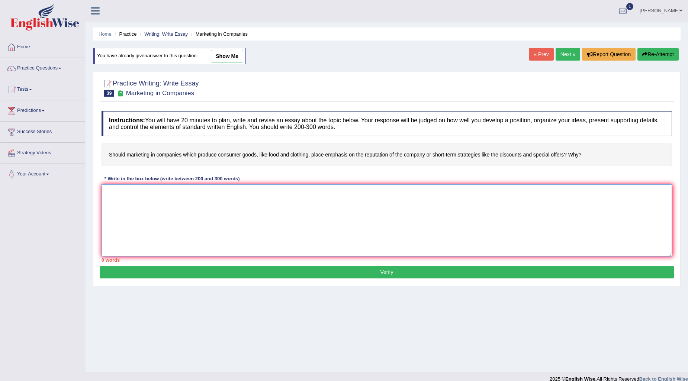
click at [110, 199] on textarea at bounding box center [386, 220] width 570 height 72
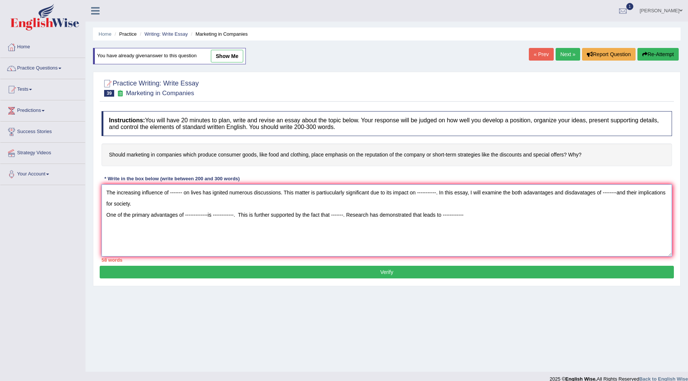
type textarea "The increasing influence of ------- on lives has ignited numerous discussions. …"
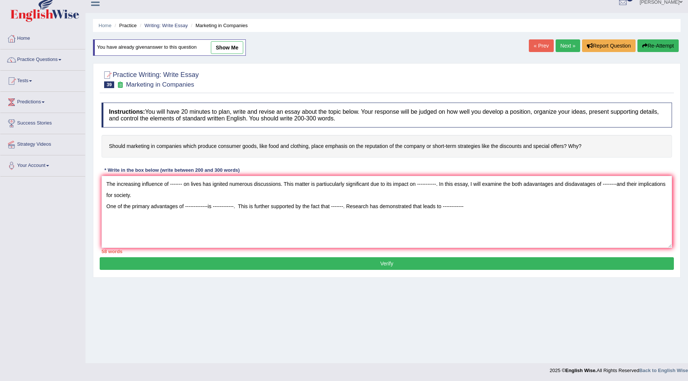
scroll to position [9, 0]
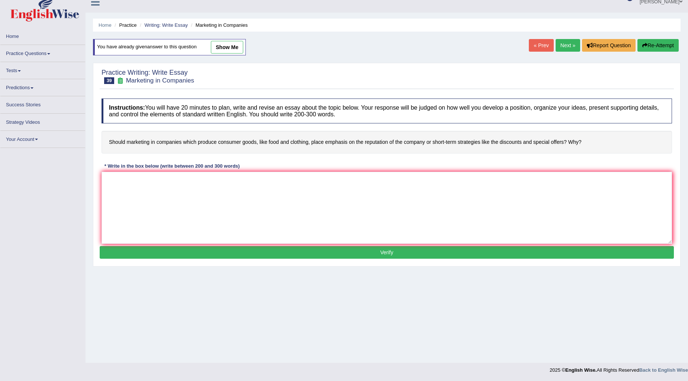
scroll to position [9, 0]
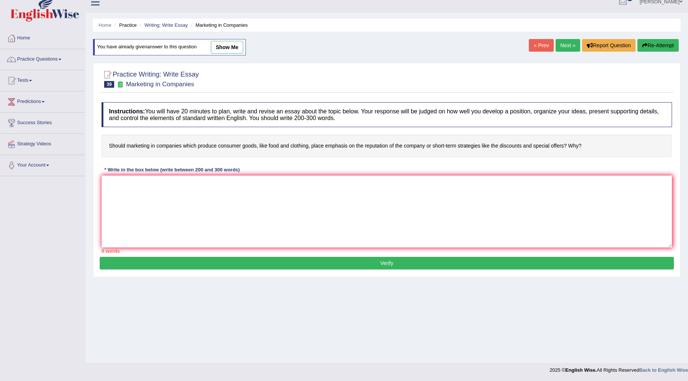
click at [496, 47] on div "Home Practice Writing: Write Essay Marketing in Companies You have already give…" at bounding box center [387, 177] width 602 height 372
click at [674, 0] on link "Barinderjit Kaur" at bounding box center [661, 0] width 54 height 19
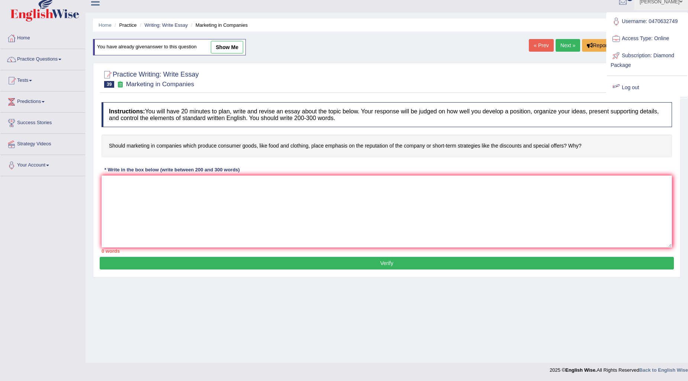
click at [632, 83] on link "Log out" at bounding box center [647, 87] width 80 height 17
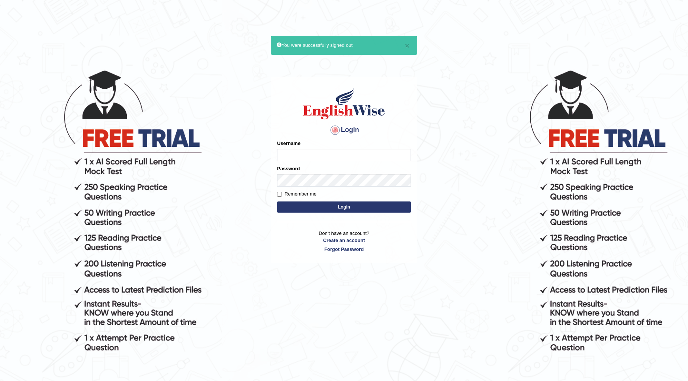
click at [347, 149] on input "Username" at bounding box center [344, 155] width 134 height 13
click at [292, 152] on input "Username" at bounding box center [344, 155] width 134 height 13
click at [292, 154] on input "Username" at bounding box center [344, 155] width 134 height 13
click at [405, 43] on button "×" at bounding box center [407, 46] width 4 height 8
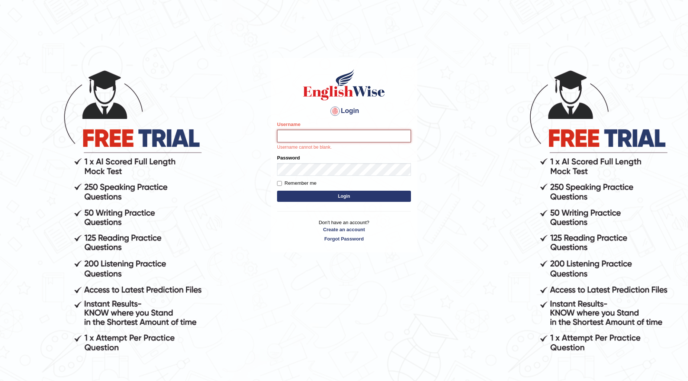
click at [286, 137] on input "Username" at bounding box center [344, 136] width 134 height 13
click at [462, 100] on body "Login Please fix the following errors: Username Username cannot be blank. Passw…" at bounding box center [344, 225] width 688 height 381
click at [522, 116] on body "Login Please fix the following errors: Username Username cannot be blank. Passw…" at bounding box center [344, 225] width 688 height 381
